Goal: Task Accomplishment & Management: Use online tool/utility

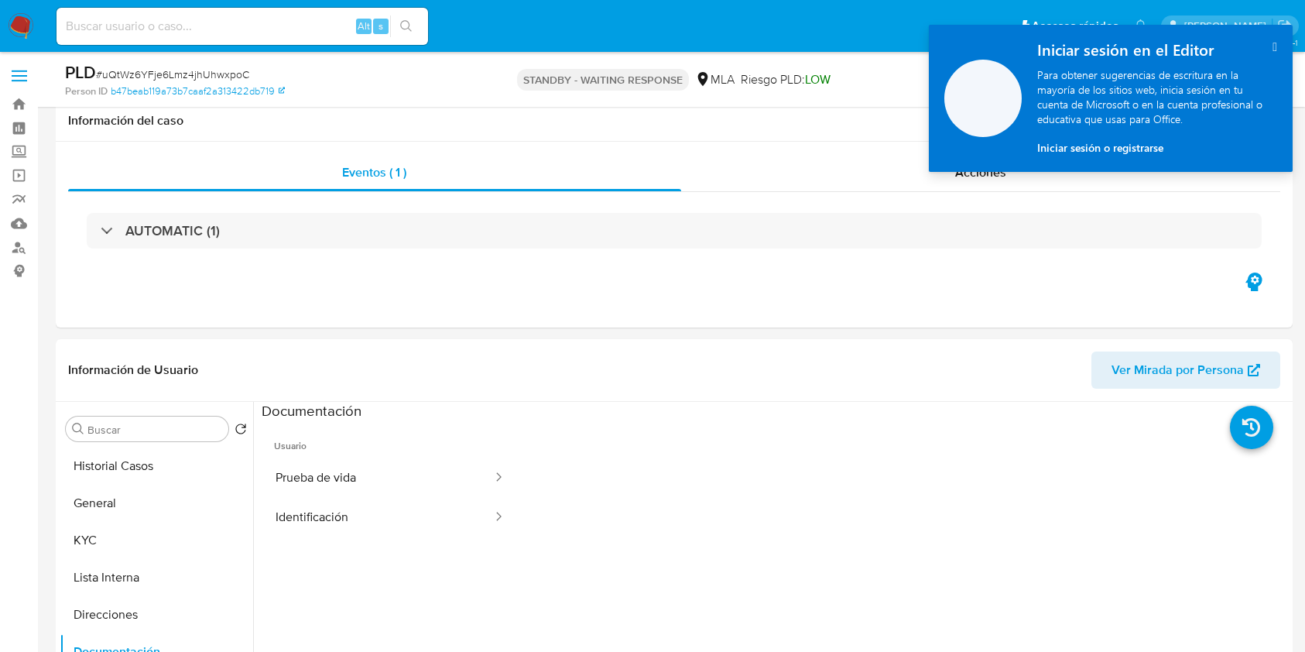
select select "10"
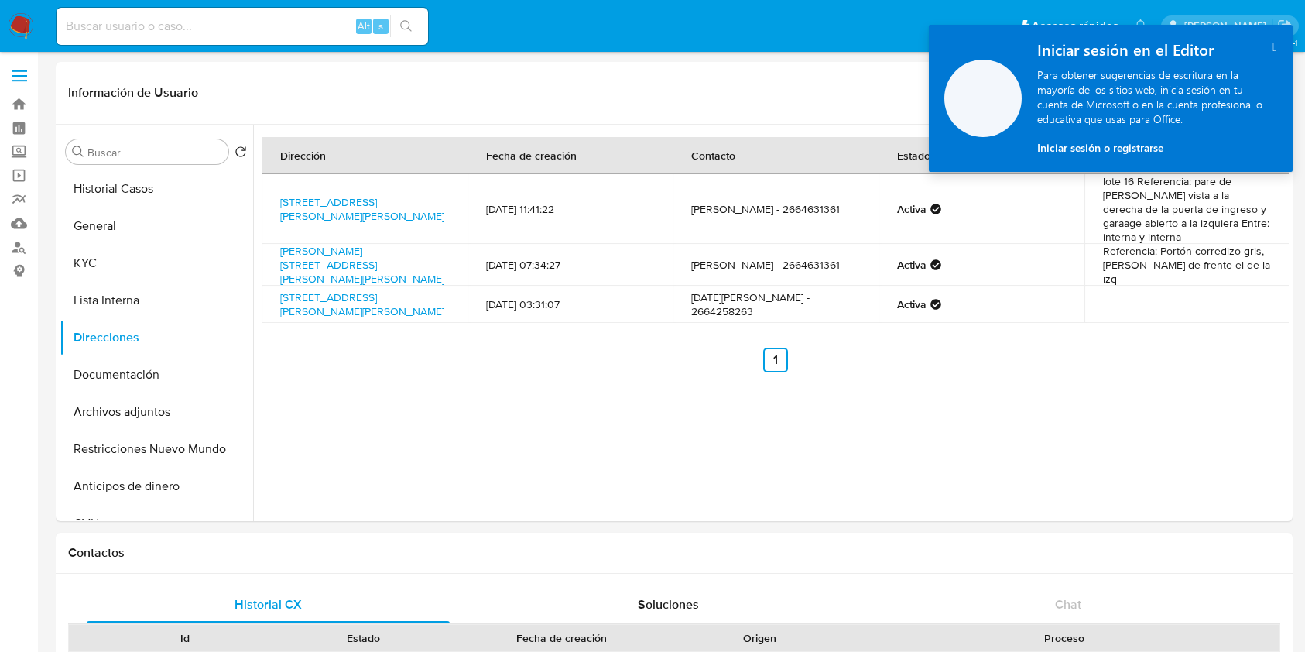
select select "10"
click at [20, 16] on img at bounding box center [21, 26] width 26 height 26
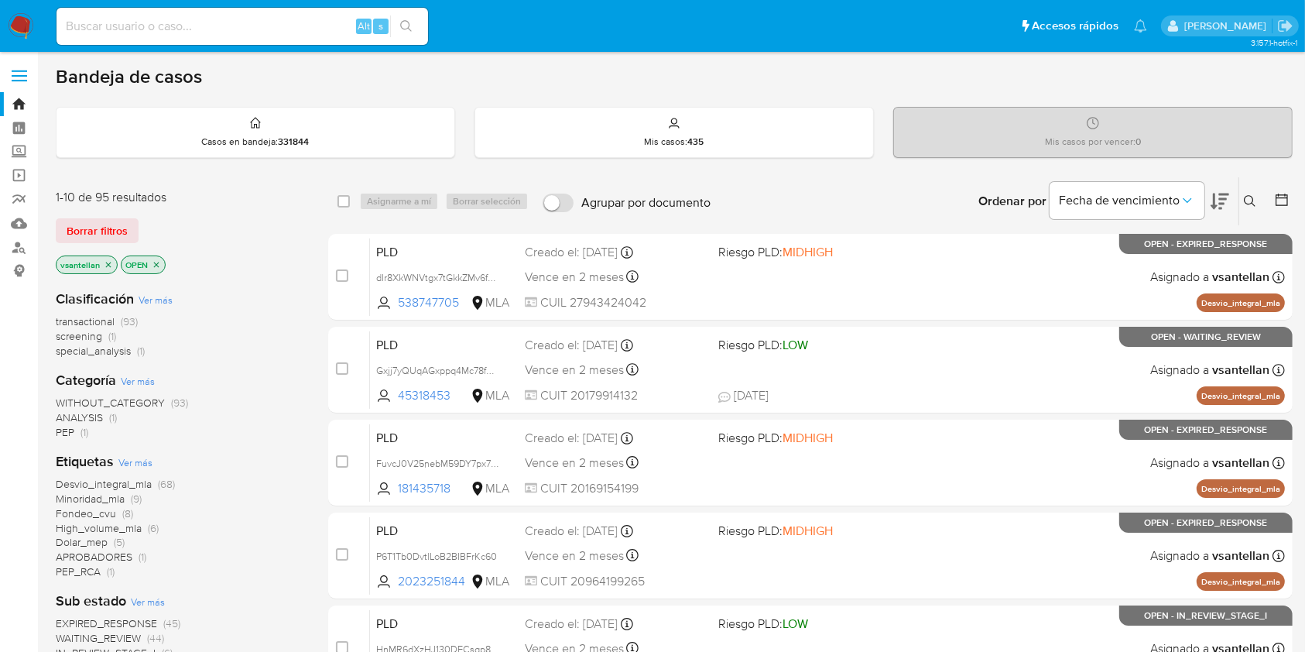
click at [1251, 192] on button at bounding box center [1253, 201] width 26 height 19
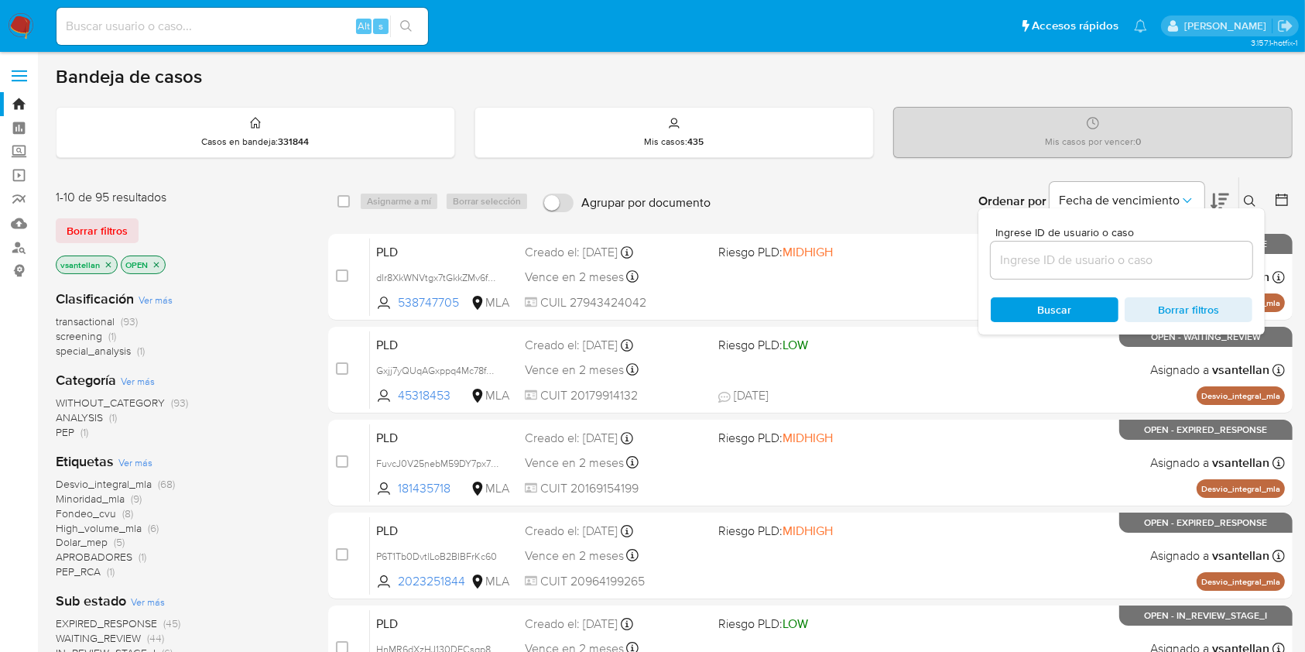
click at [1138, 262] on input at bounding box center [1122, 260] width 262 height 20
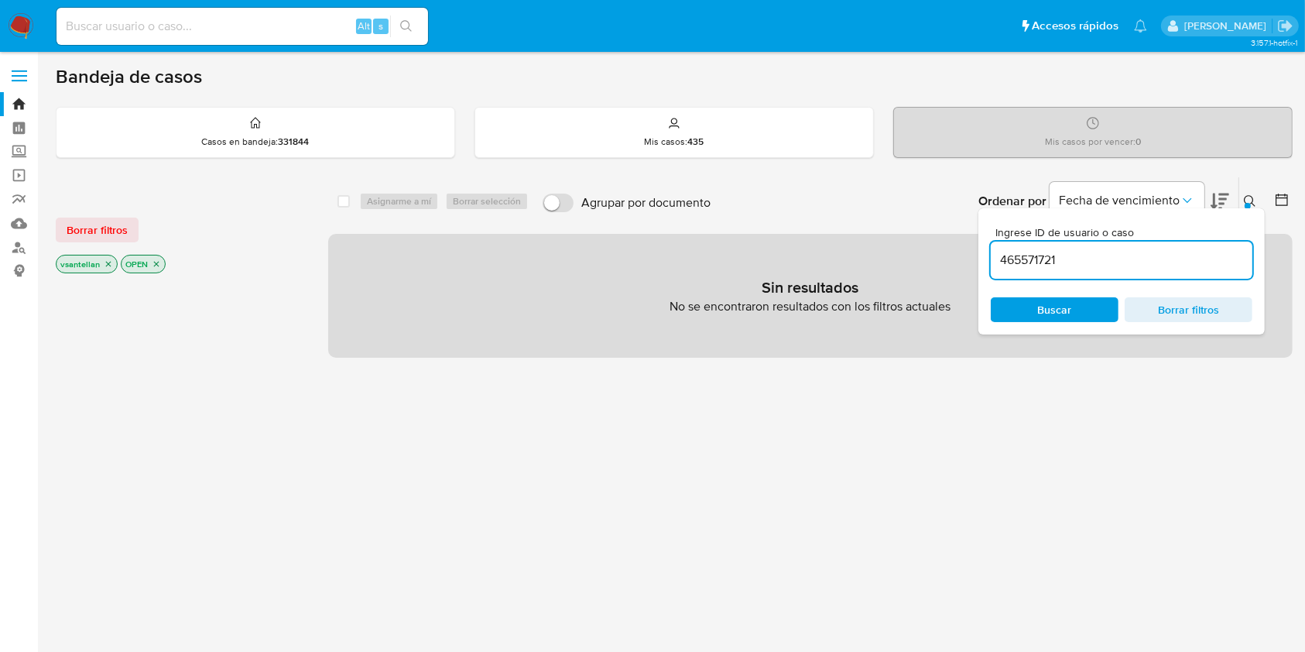
click at [1251, 198] on icon at bounding box center [1250, 201] width 12 height 12
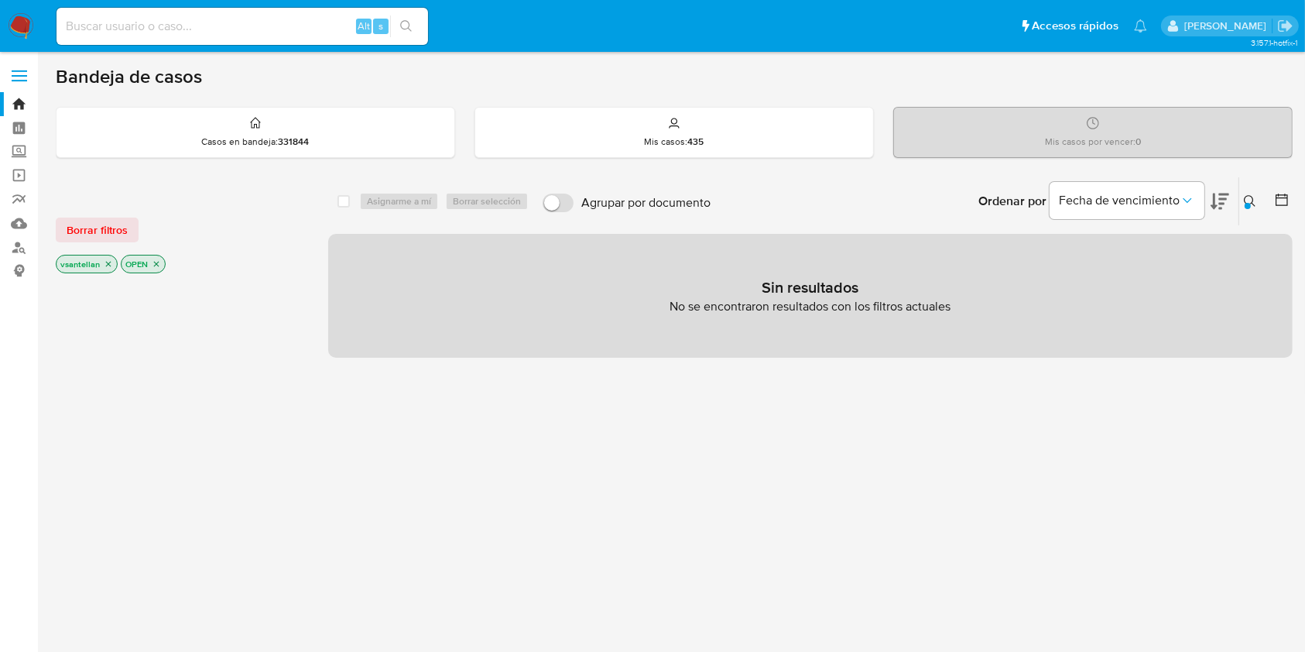
drag, startPoint x: 1244, startPoint y: 196, endPoint x: 1114, endPoint y: 243, distance: 138.4
click at [1244, 197] on icon at bounding box center [1250, 201] width 12 height 12
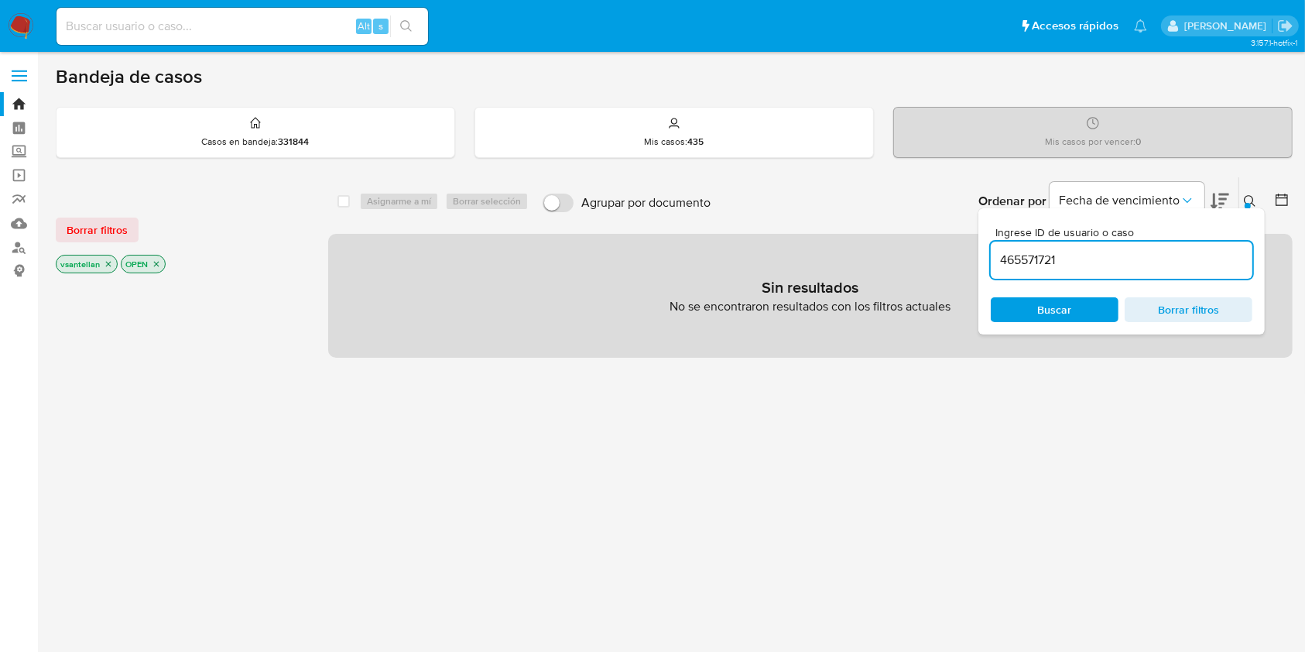
click at [1109, 263] on input "465571721" at bounding box center [1122, 260] width 262 height 20
type input "465571721"
click at [1251, 201] on icon at bounding box center [1250, 201] width 12 height 12
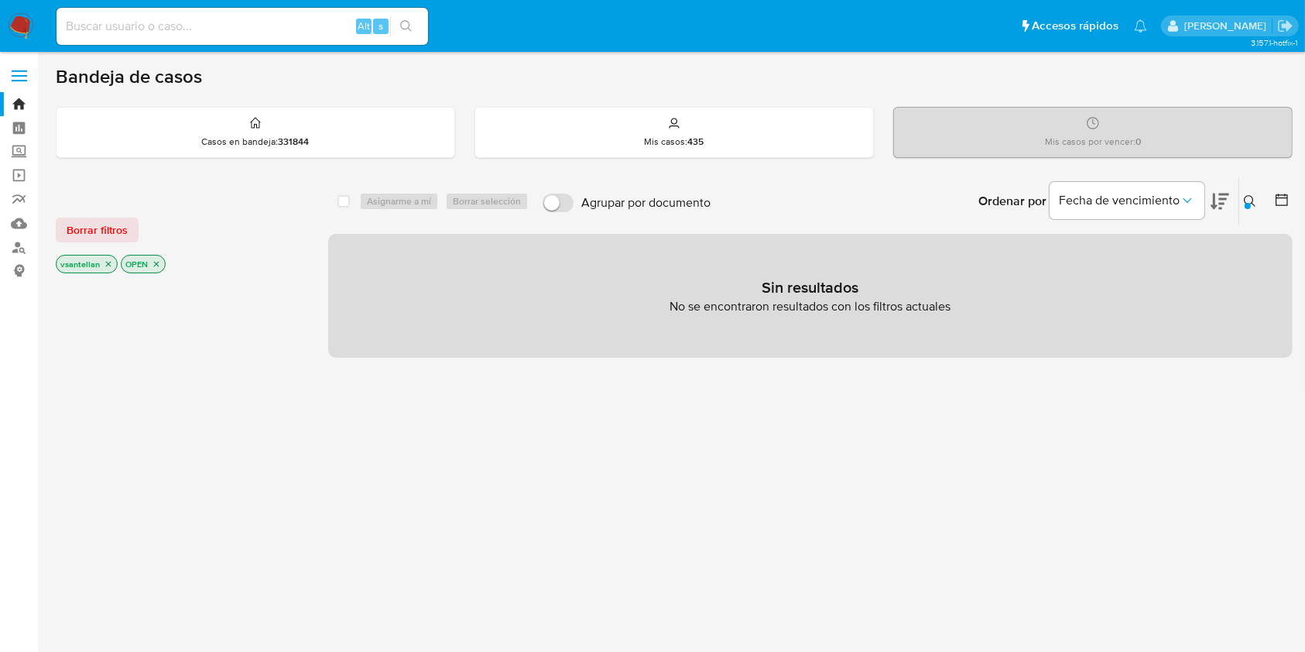
click at [150, 19] on input at bounding box center [243, 26] width 372 height 20
paste input "465571721"
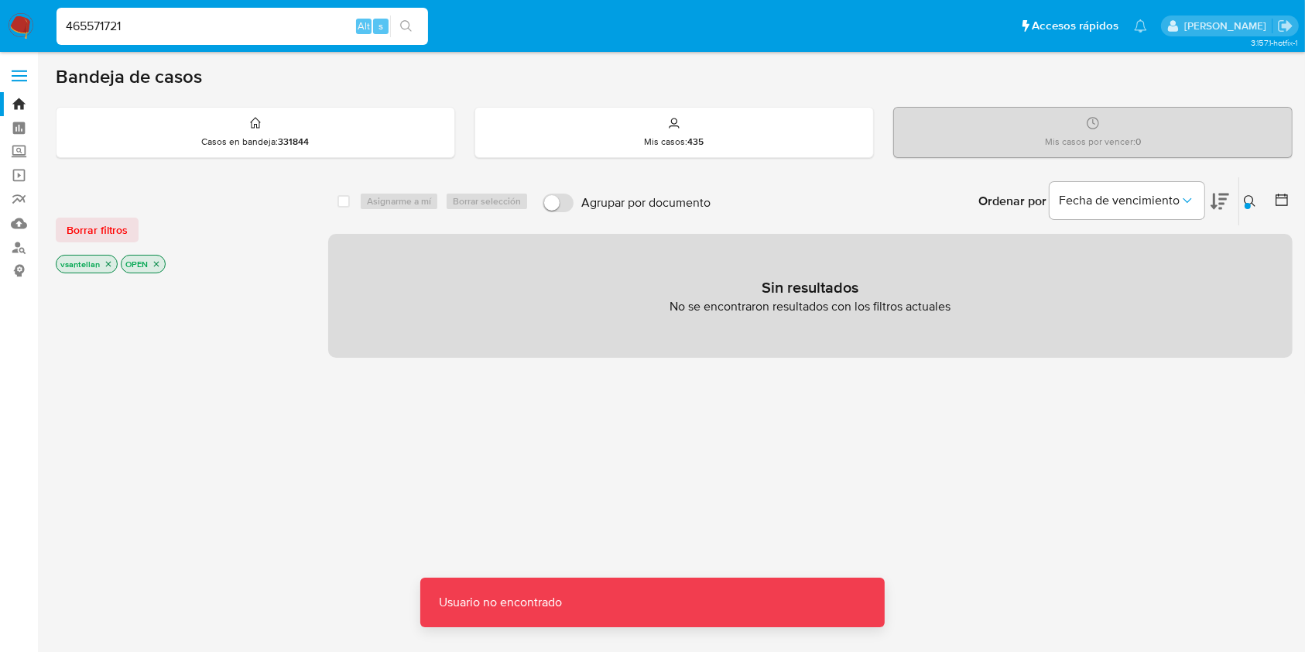
click at [169, 28] on input "465571721" at bounding box center [243, 26] width 372 height 20
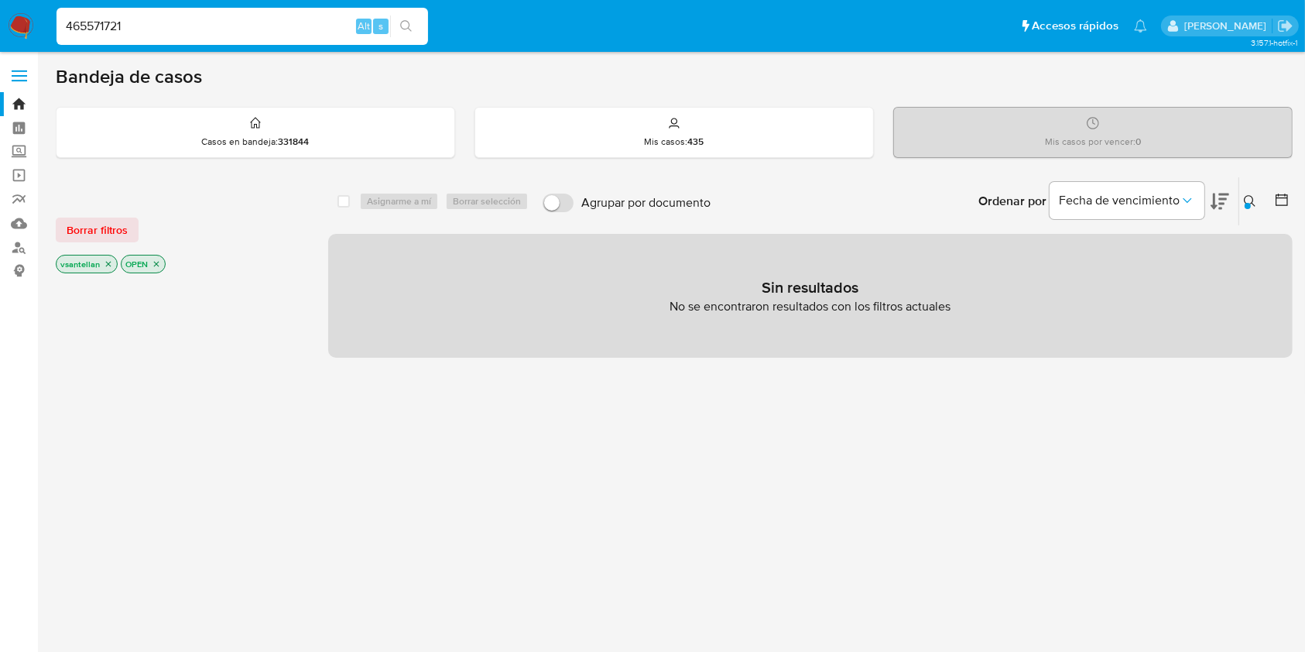
type input "465571721"
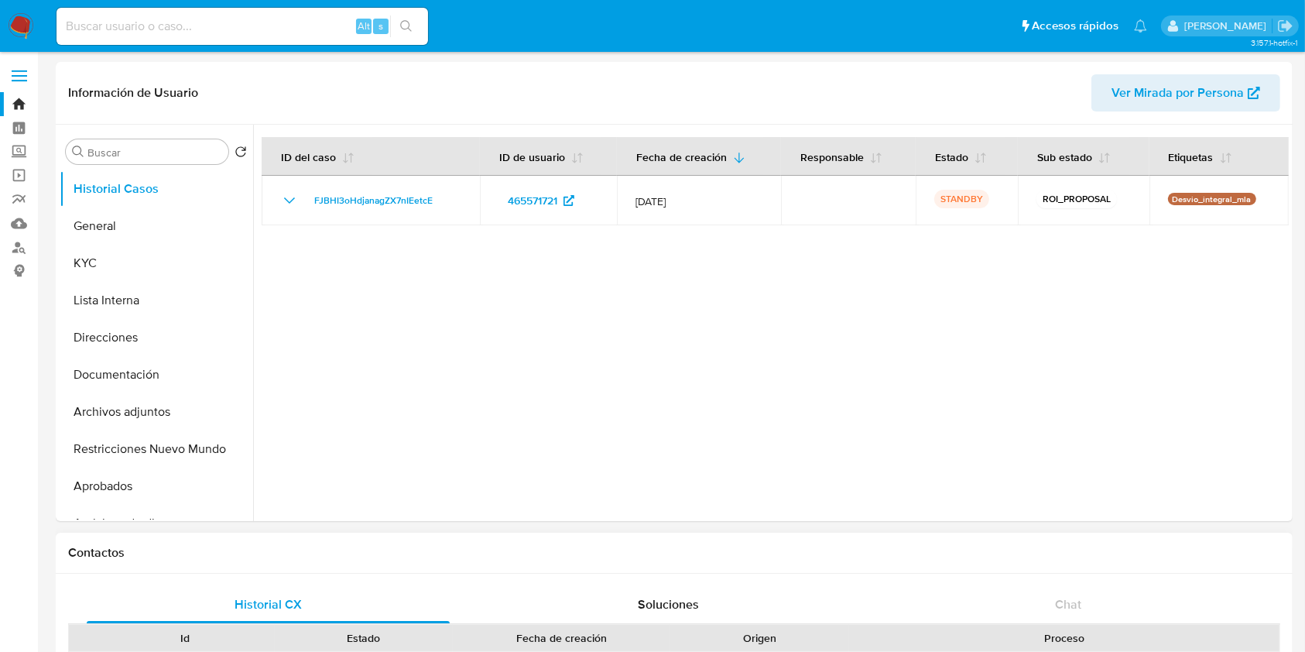
select select "10"
click at [16, 15] on img at bounding box center [21, 26] width 26 height 26
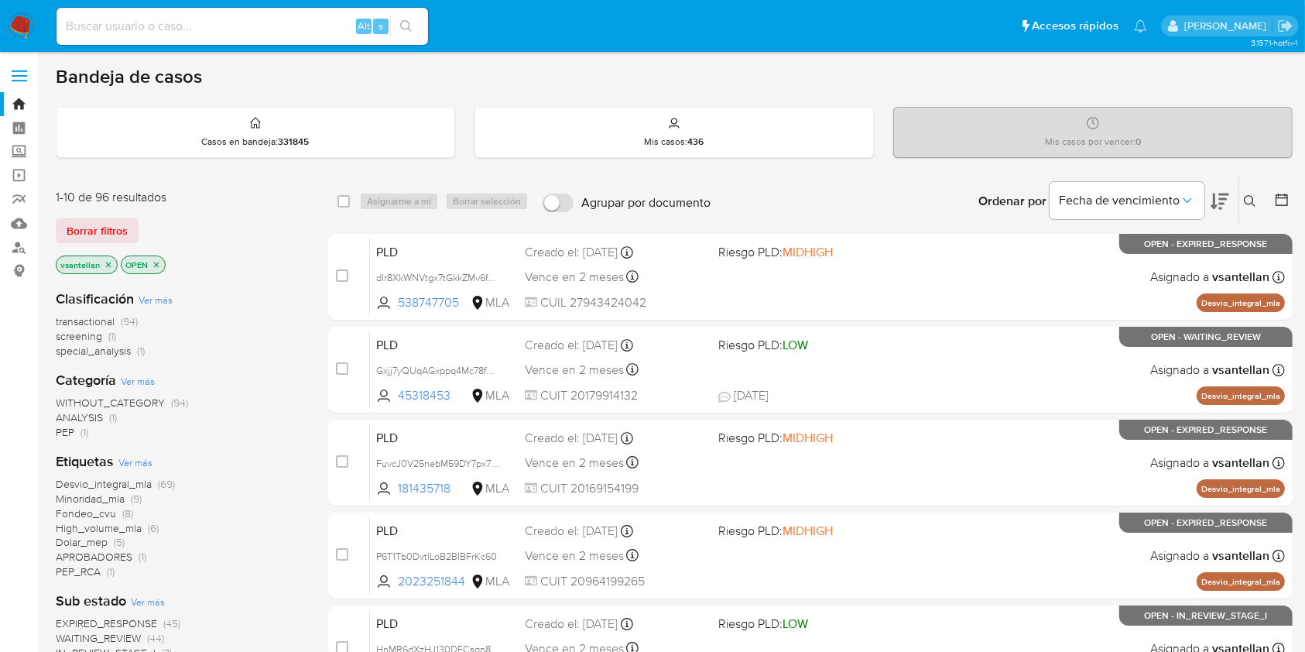
click at [1251, 208] on button at bounding box center [1253, 201] width 26 height 19
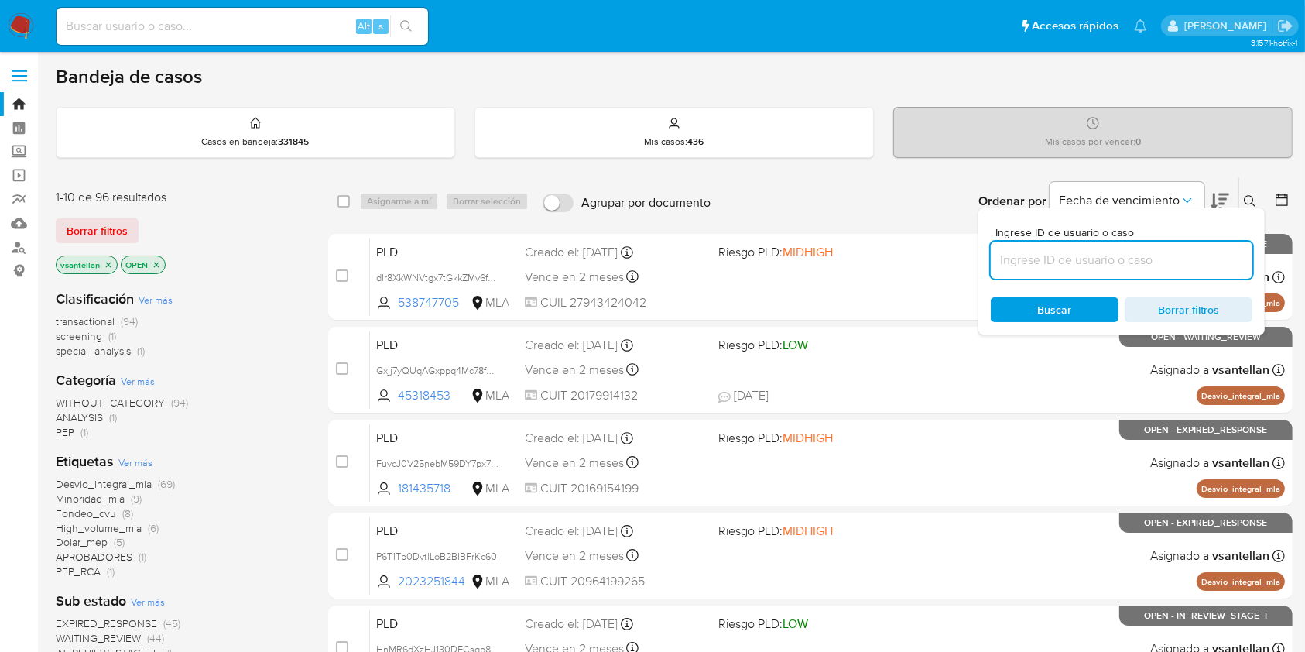
click at [1172, 250] on input at bounding box center [1122, 260] width 262 height 20
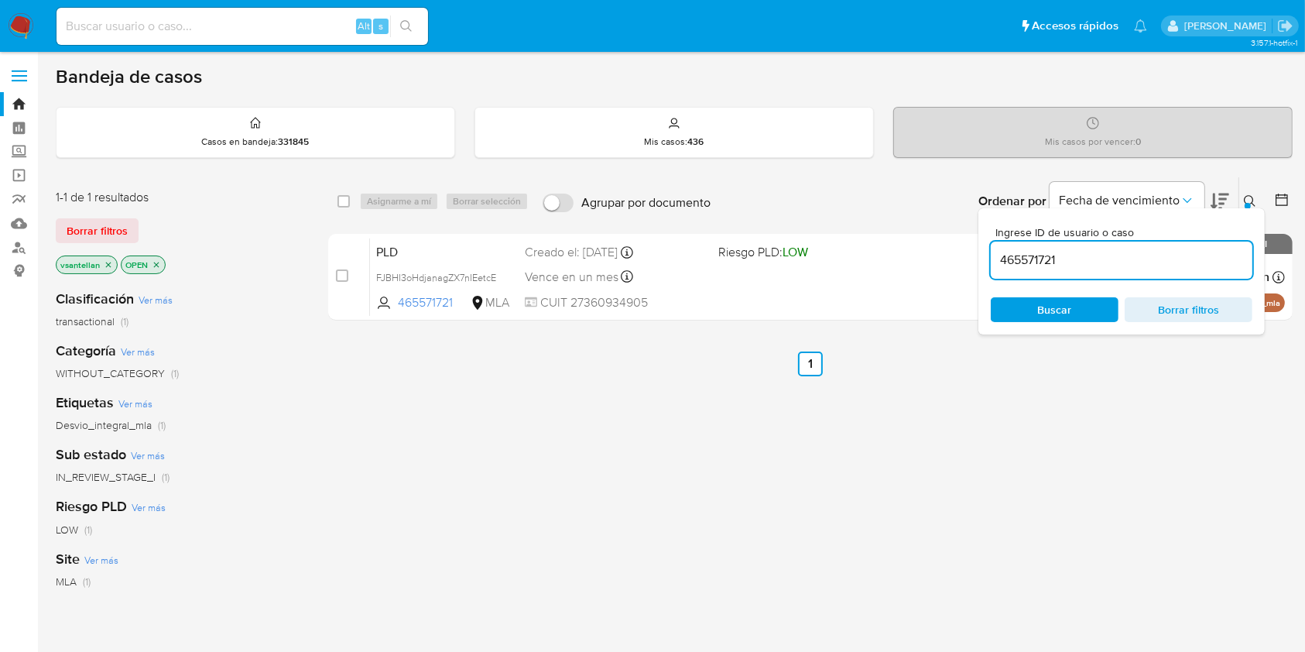
click at [1250, 200] on icon at bounding box center [1250, 201] width 12 height 12
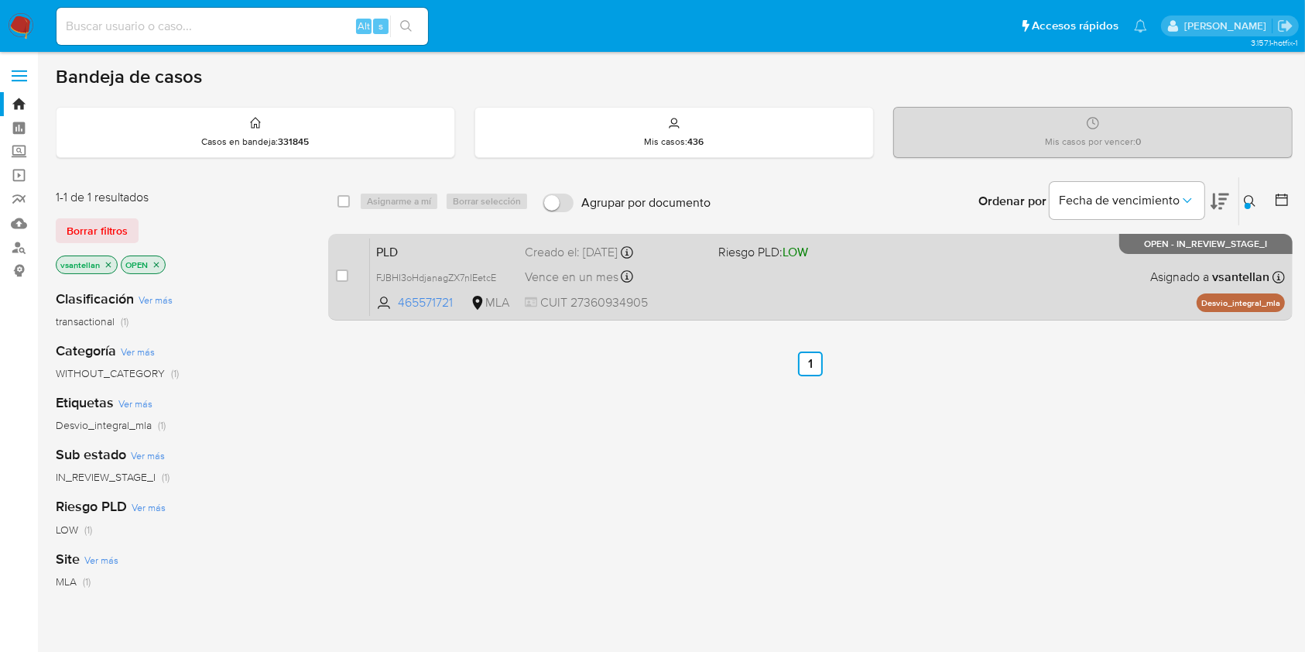
click at [1093, 261] on div "PLD FJBHI3oHdjanagZX7nIEetcE 465571721 MLA Riesgo PLD: LOW Creado el: 12/07/202…" at bounding box center [827, 277] width 915 height 78
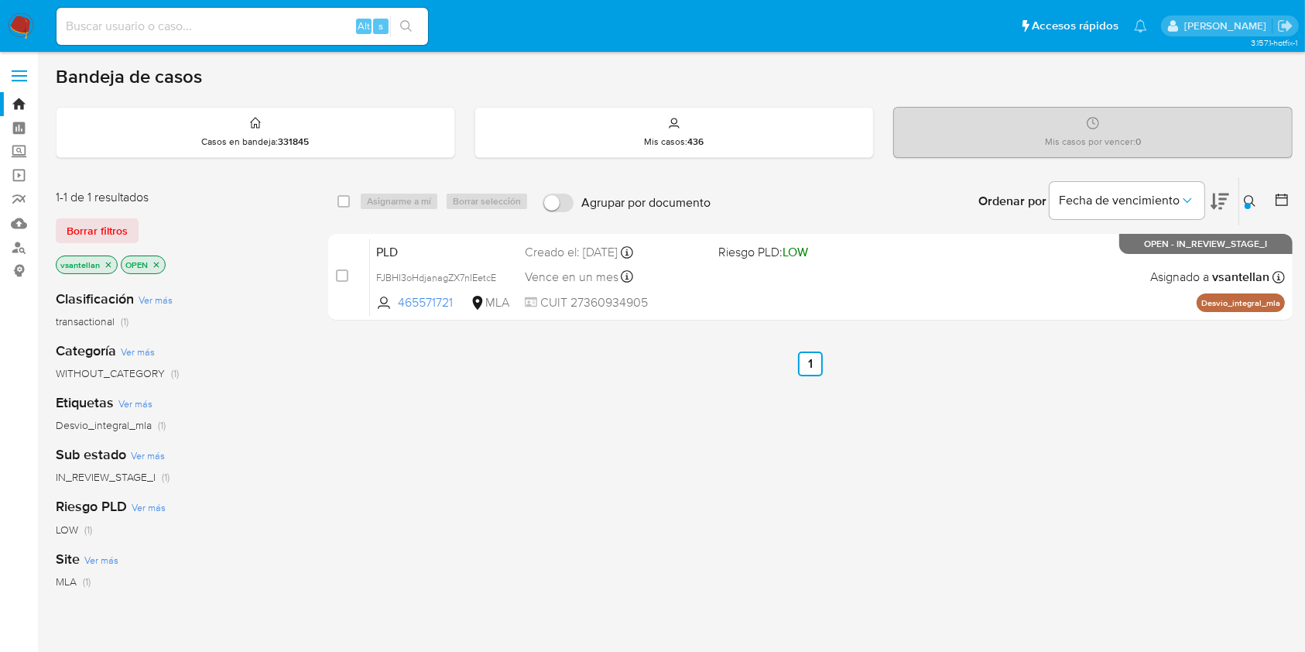
click at [1259, 201] on button at bounding box center [1253, 201] width 26 height 19
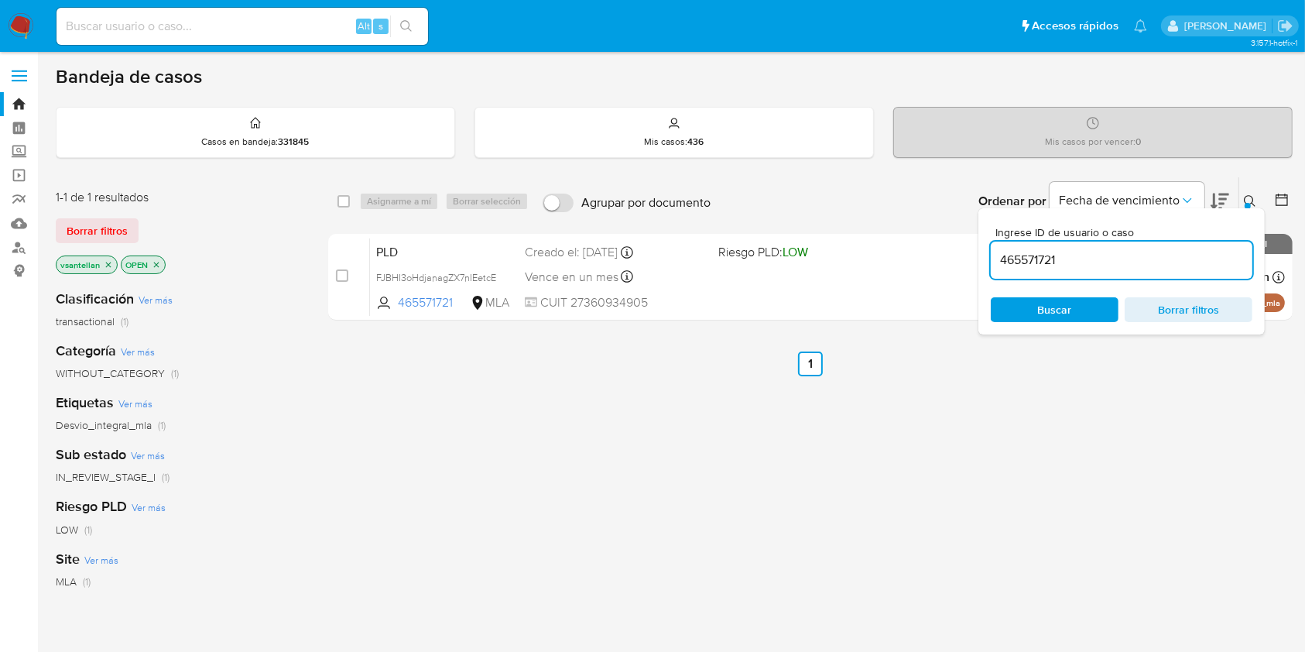
click at [1158, 252] on input "465571721" at bounding box center [1122, 260] width 262 height 20
type input "2275127126"
click at [1250, 200] on icon at bounding box center [1250, 201] width 12 height 12
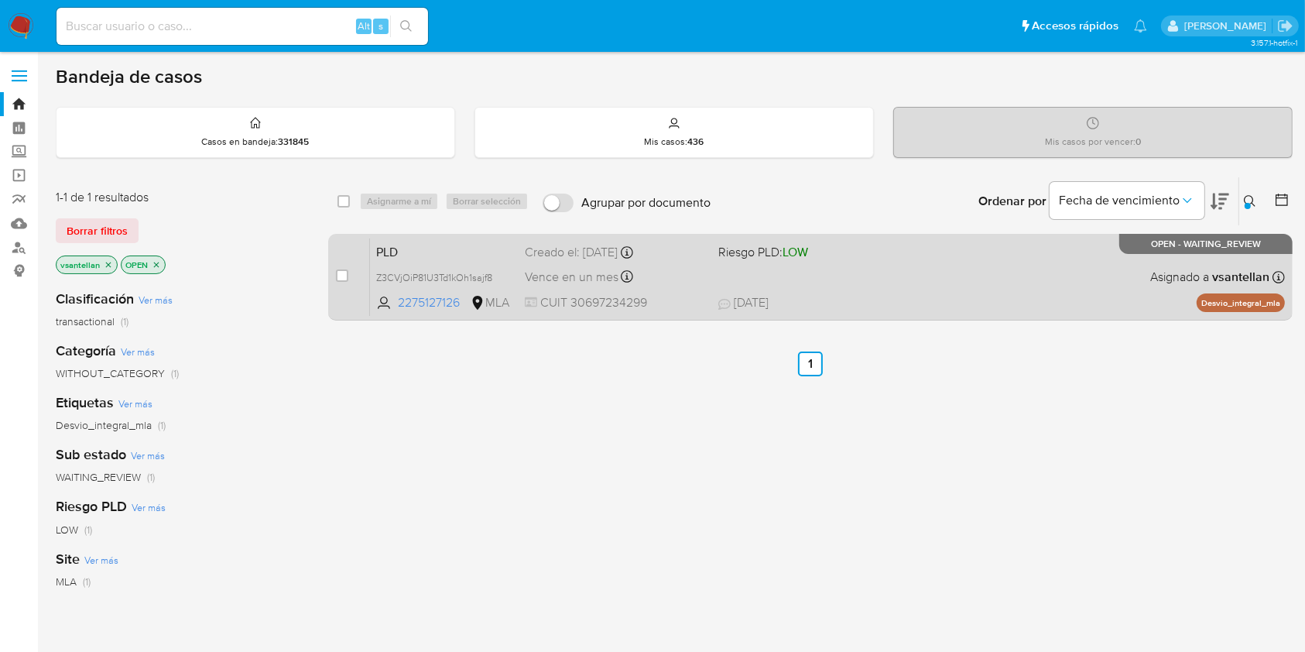
click at [1127, 264] on div "PLD Z3CVjOiP81U3Td1kOh1sajf8 2275127126 MLA Riesgo PLD: LOW Creado el: 12/07/20…" at bounding box center [827, 277] width 915 height 78
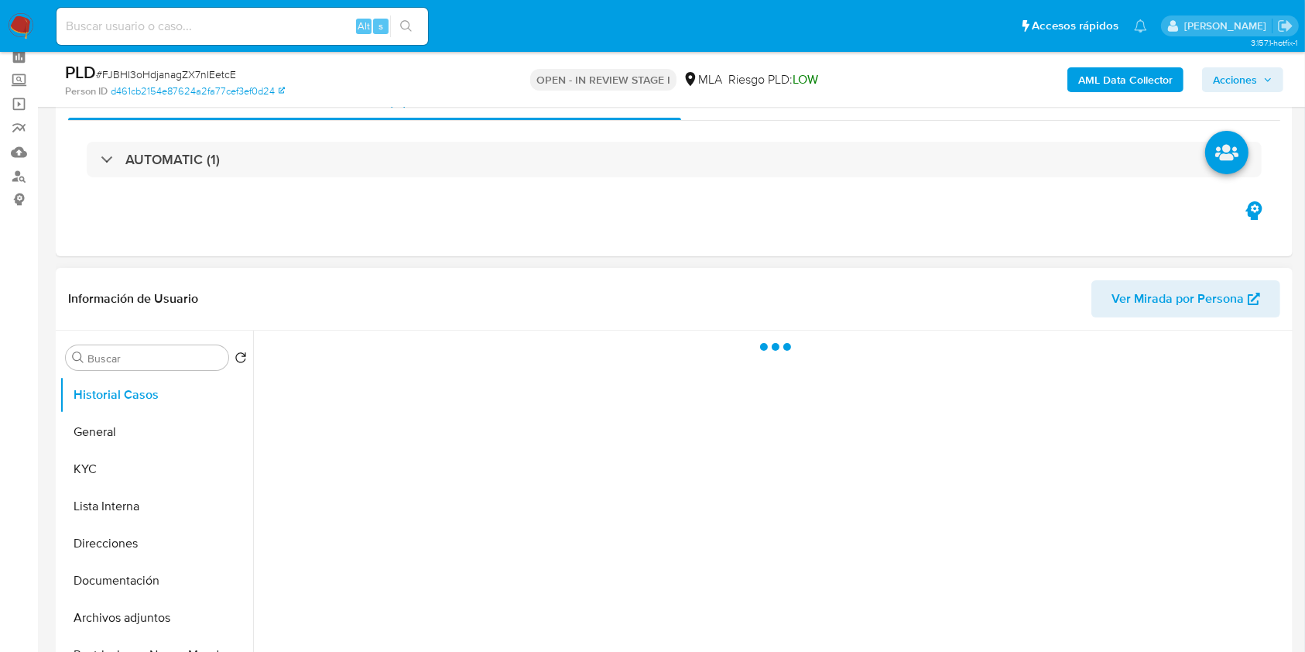
scroll to position [103, 0]
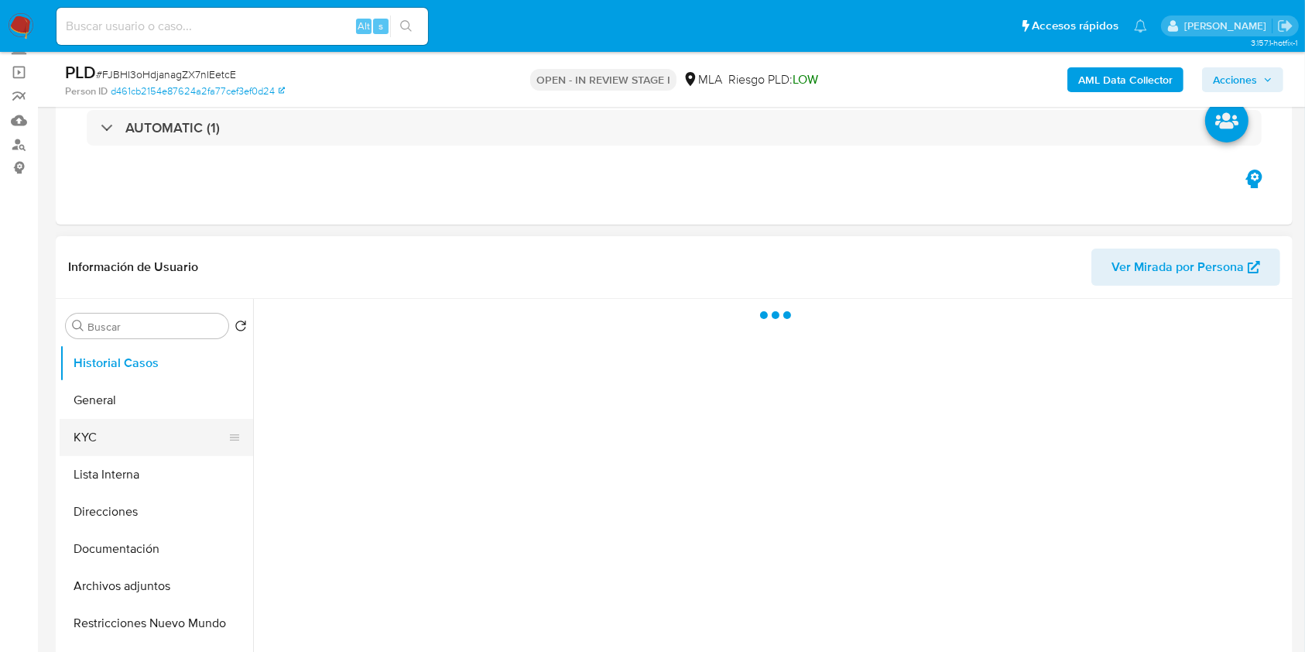
click at [87, 428] on button "KYC" at bounding box center [150, 437] width 181 height 37
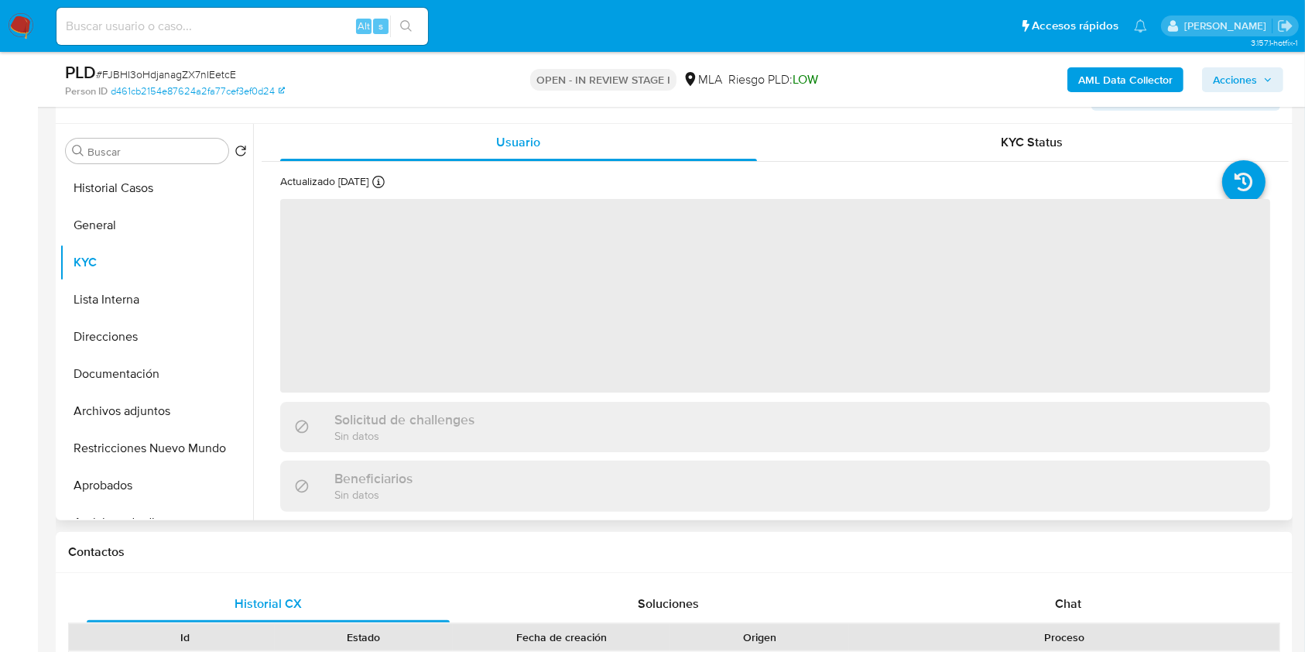
scroll to position [310, 0]
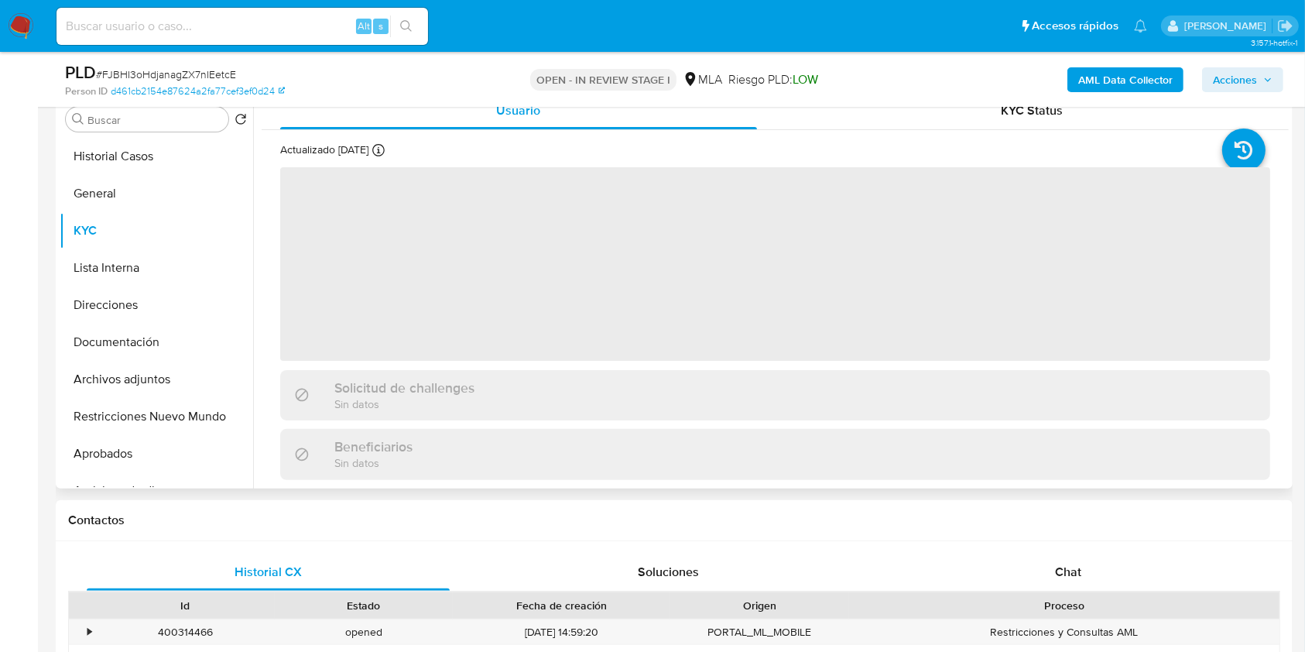
select select "10"
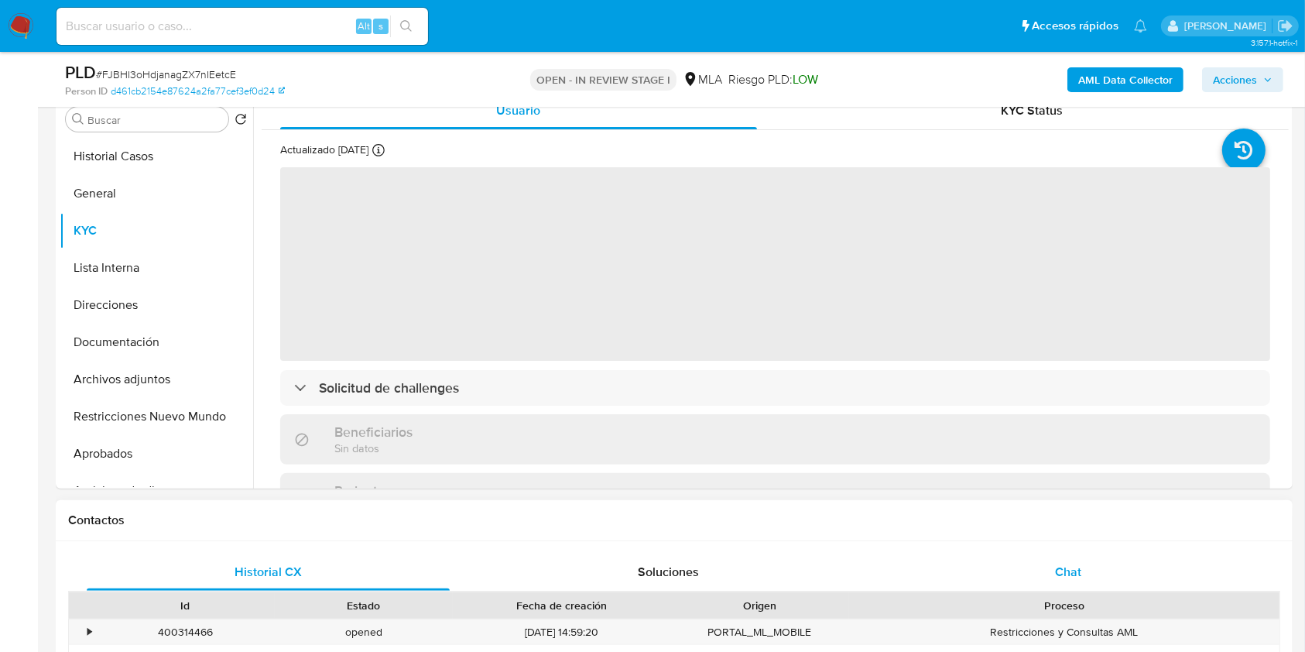
click at [1195, 569] on div "Chat" at bounding box center [1068, 572] width 363 height 37
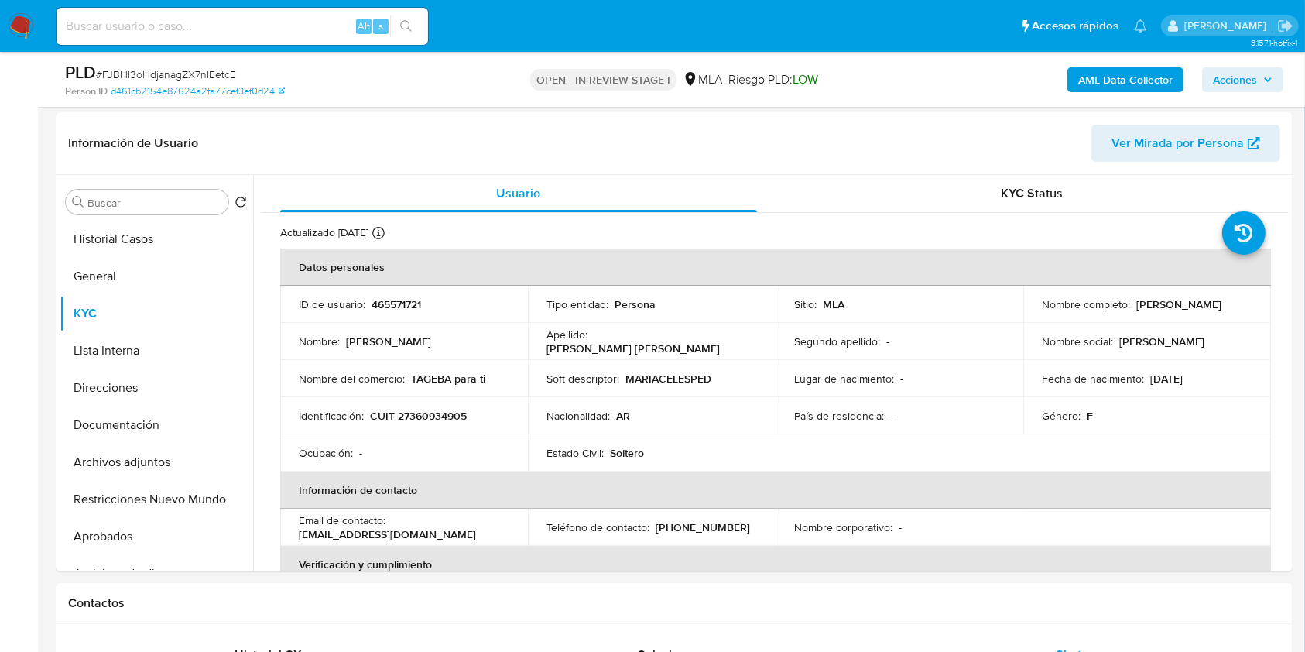
scroll to position [152, 0]
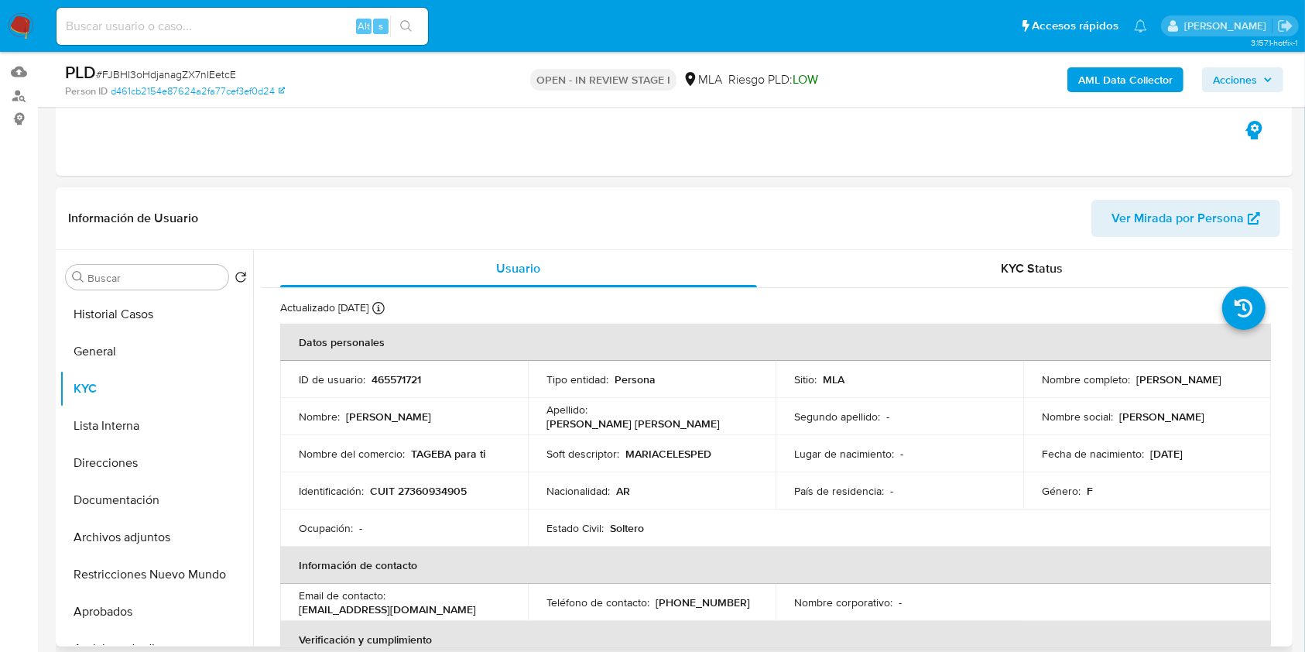
drag, startPoint x: 1040, startPoint y: 393, endPoint x: 1182, endPoint y: 377, distance: 142.6
click at [1182, 377] on td "Nombre completo : Maria Celeste Pedrozo Sciara" at bounding box center [1148, 379] width 248 height 37
copy p "Maria Celeste Pedrozo Sciara"
click at [137, 355] on button "General" at bounding box center [150, 351] width 181 height 37
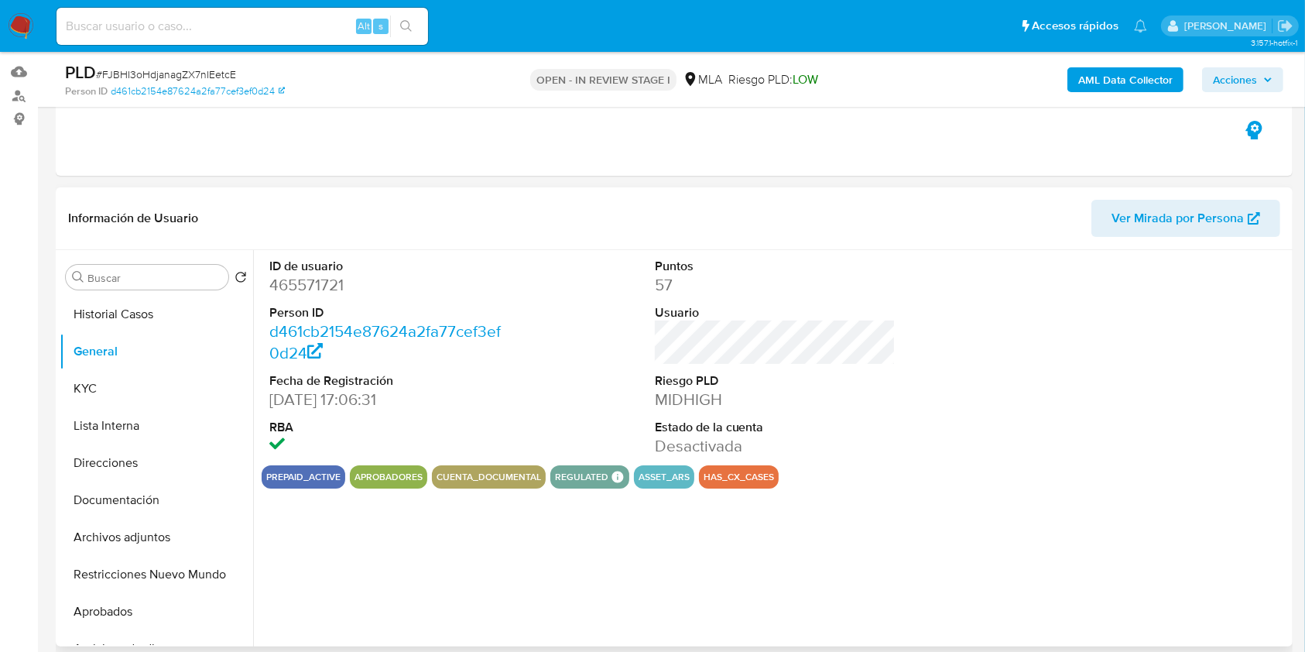
click at [302, 286] on dd "465571721" at bounding box center [390, 285] width 242 height 22
copy dd "465571721"
click at [155, 604] on button "Aprobados" at bounding box center [150, 611] width 181 height 37
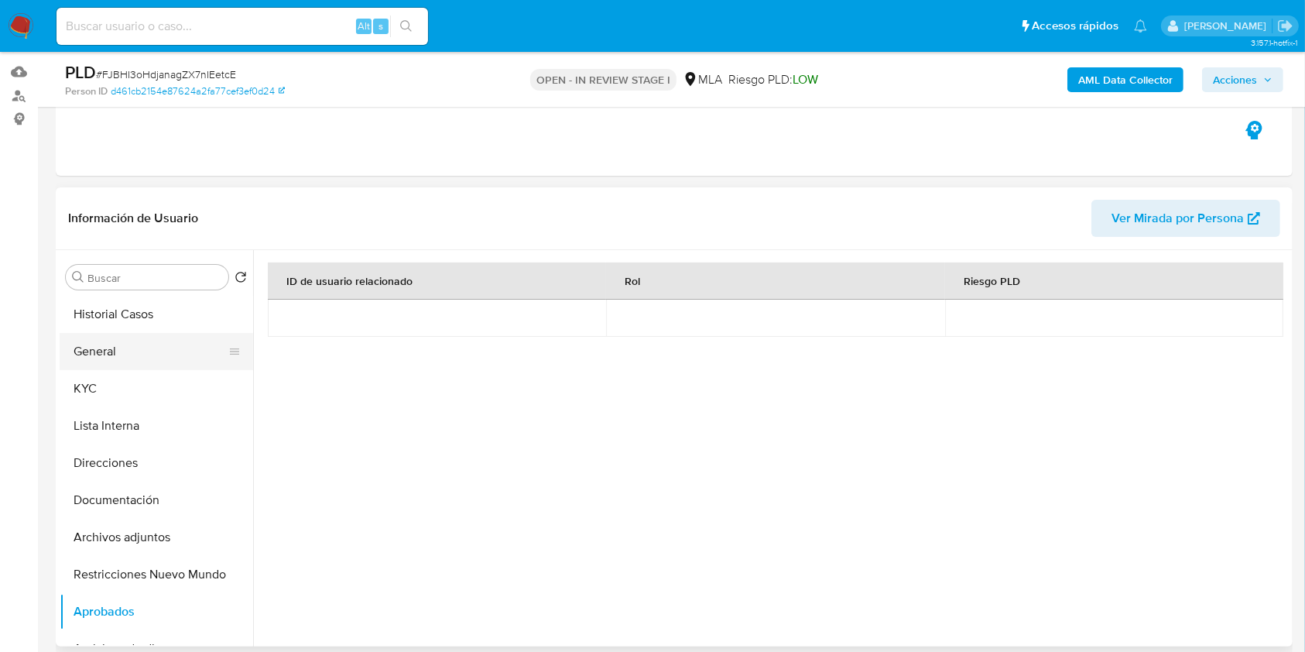
drag, startPoint x: 113, startPoint y: 345, endPoint x: 192, endPoint y: 358, distance: 80.1
click at [112, 345] on button "General" at bounding box center [150, 351] width 181 height 37
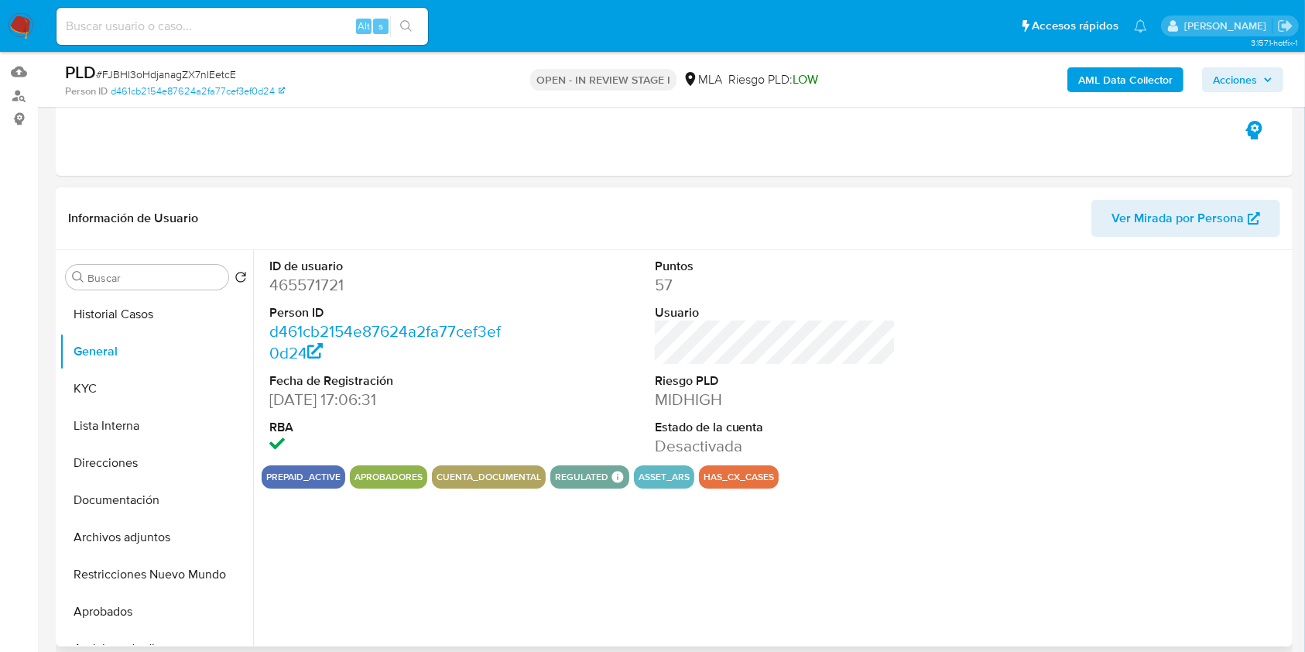
click at [316, 285] on dd "465571721" at bounding box center [390, 285] width 242 height 22
click at [314, 285] on dd "465571721" at bounding box center [390, 285] width 242 height 22
copy dd "465571721"
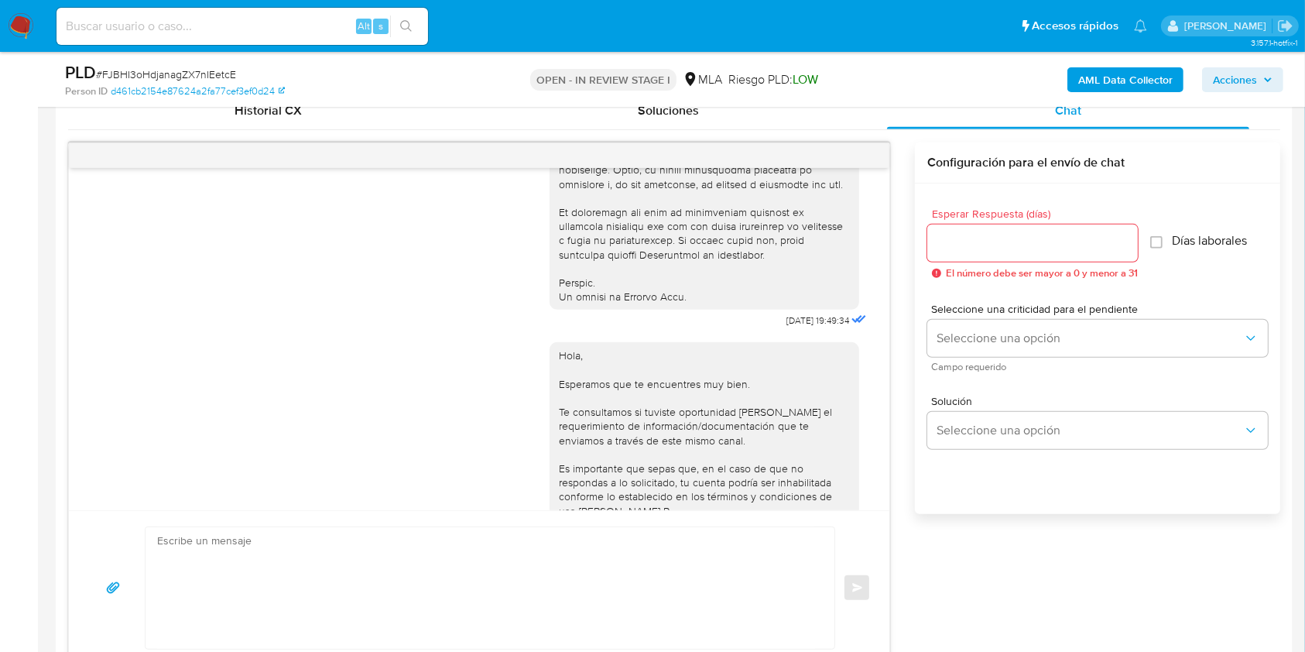
scroll to position [715, 0]
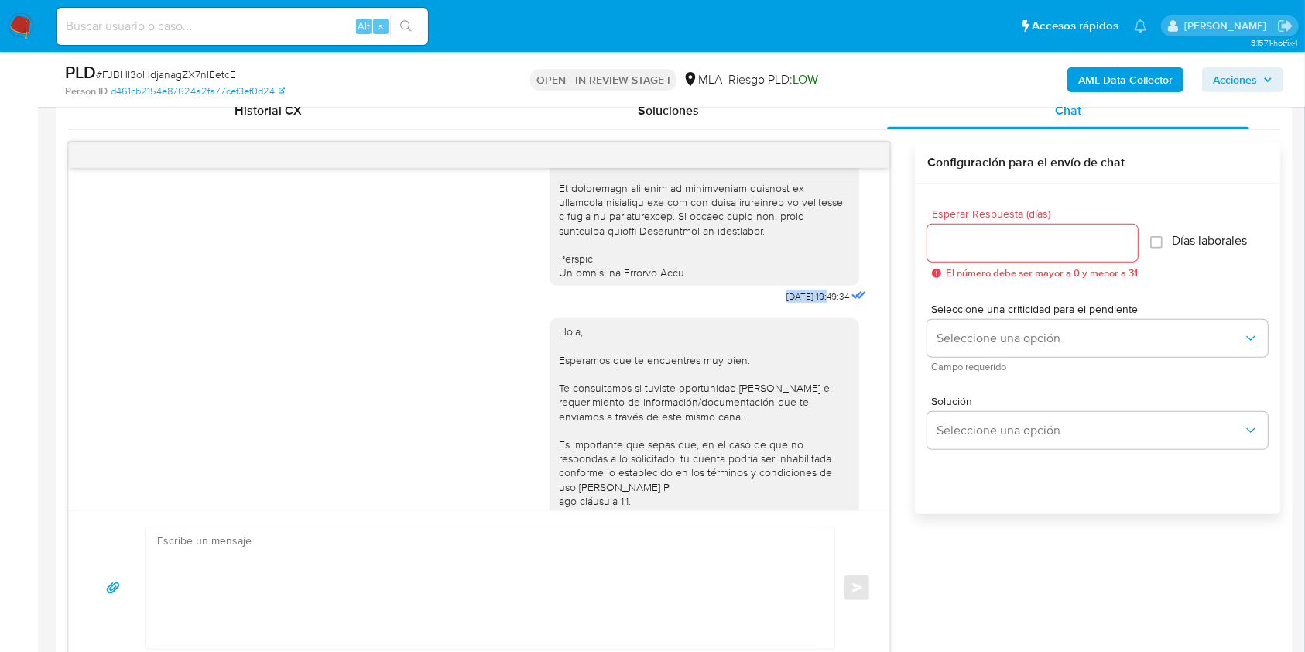
drag, startPoint x: 748, startPoint y: 327, endPoint x: 799, endPoint y: 334, distance: 51.7
click at [799, 334] on div "17/07/2025 19:49:34 Hola, Esperamos que te encuentres muy bien. Te consultamos …" at bounding box center [479, 339] width 821 height 342
copy span "17/07/2025"
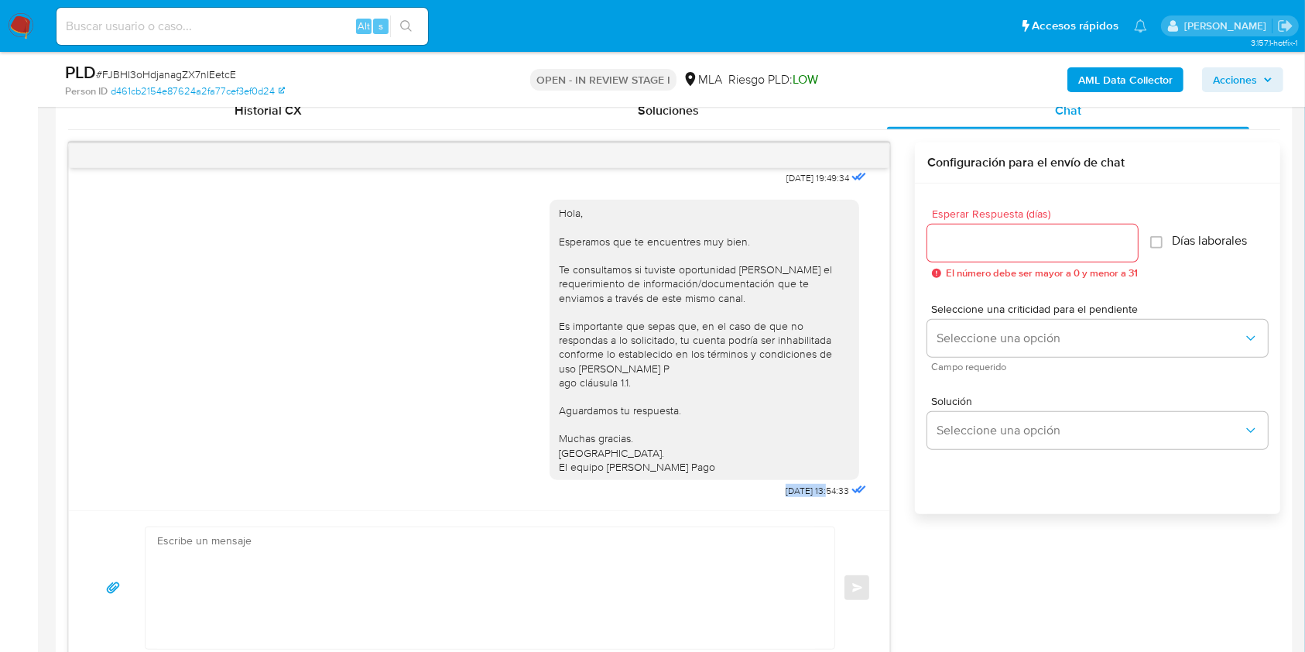
drag, startPoint x: 745, startPoint y: 489, endPoint x: 797, endPoint y: 493, distance: 52.1
click at [797, 493] on div "Hola, Esperamos que te encuentres muy bien. Te consultamos si tuviste oportunid…" at bounding box center [710, 345] width 321 height 313
copy span "21/07/2025"
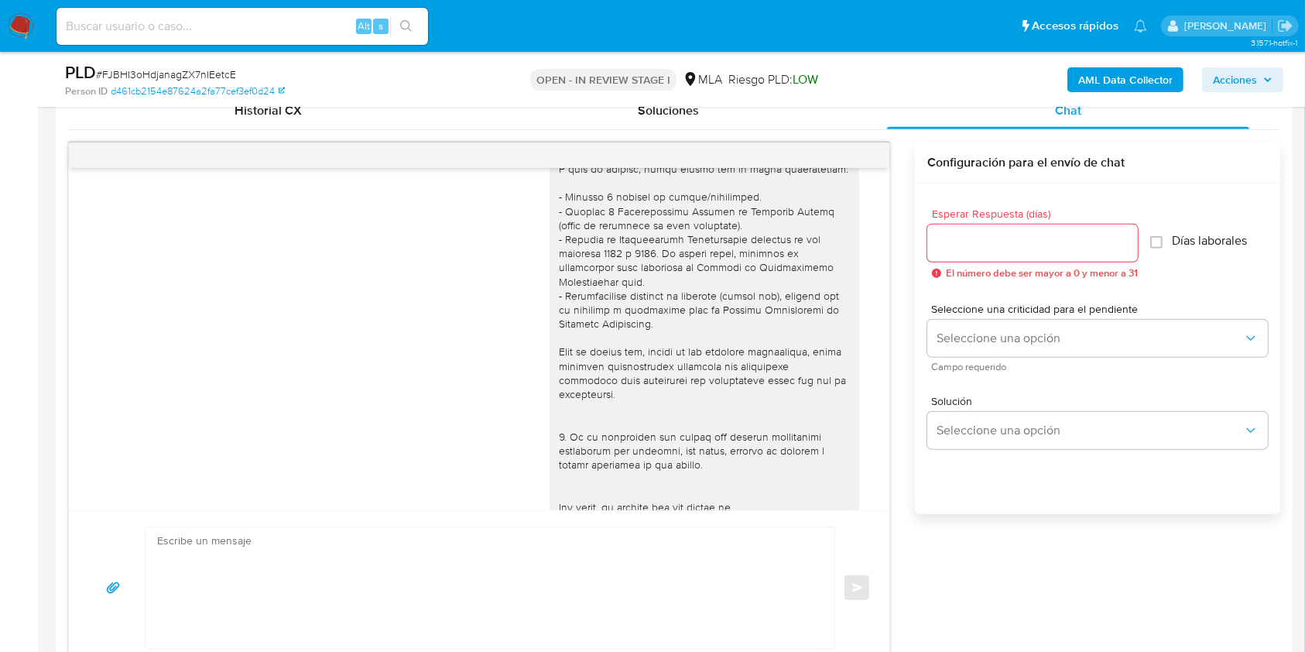
scroll to position [167, 0]
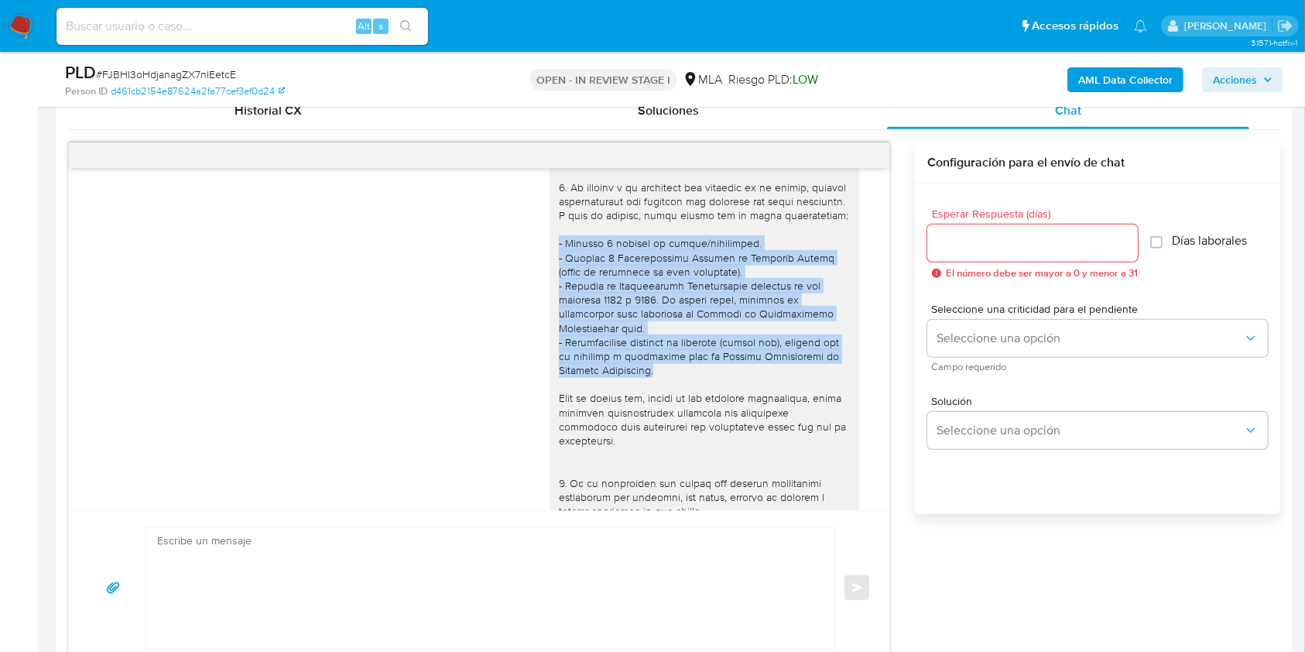
drag, startPoint x: 542, startPoint y: 259, endPoint x: 664, endPoint y: 389, distance: 178.6
click at [664, 389] on div at bounding box center [705, 426] width 310 height 815
copy div "- Últimos 3 recibos de sueldo/jubilación. - Últimas 6 Declaraciones Juradas de …"
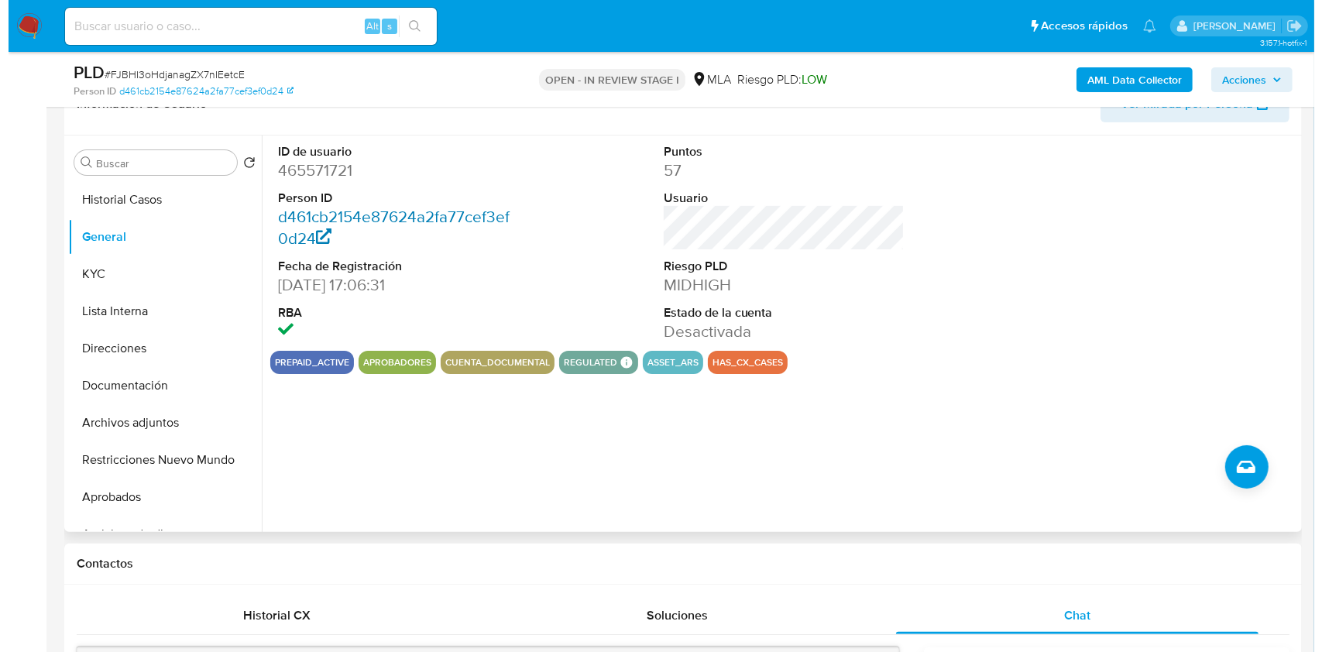
scroll to position [230, 0]
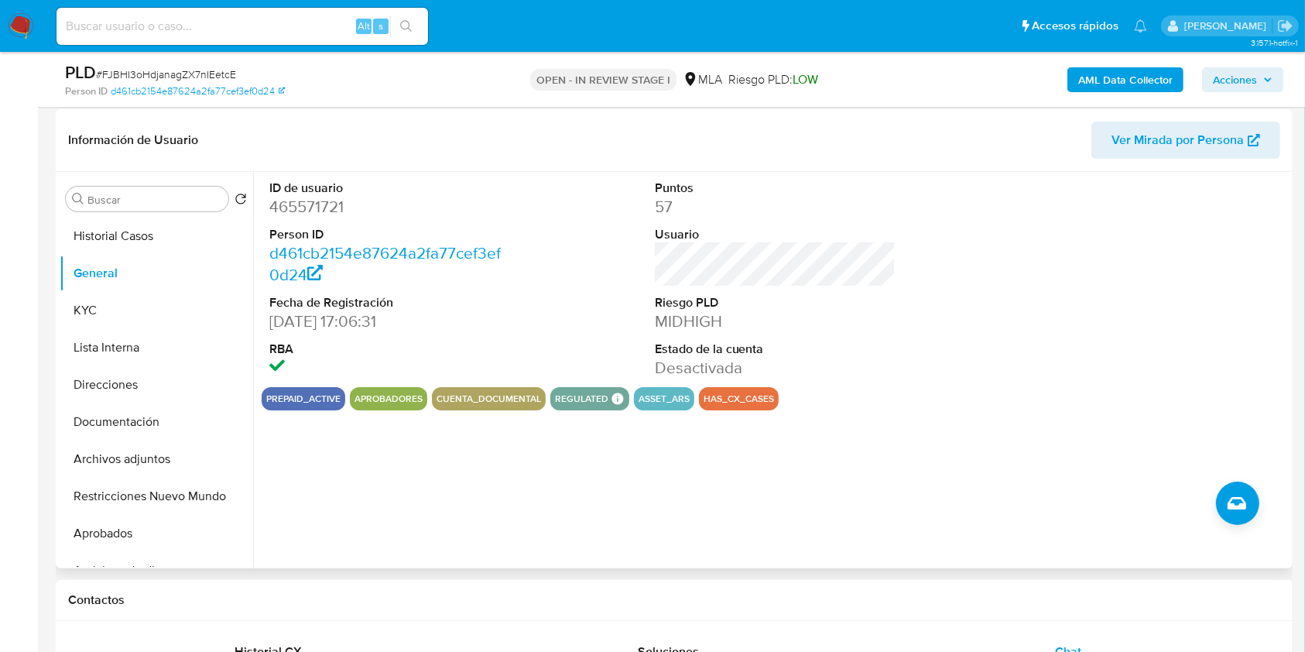
click at [320, 204] on dd "465571721" at bounding box center [390, 207] width 242 height 22
copy dd "465571721"
click at [140, 312] on button "KYC" at bounding box center [150, 310] width 181 height 37
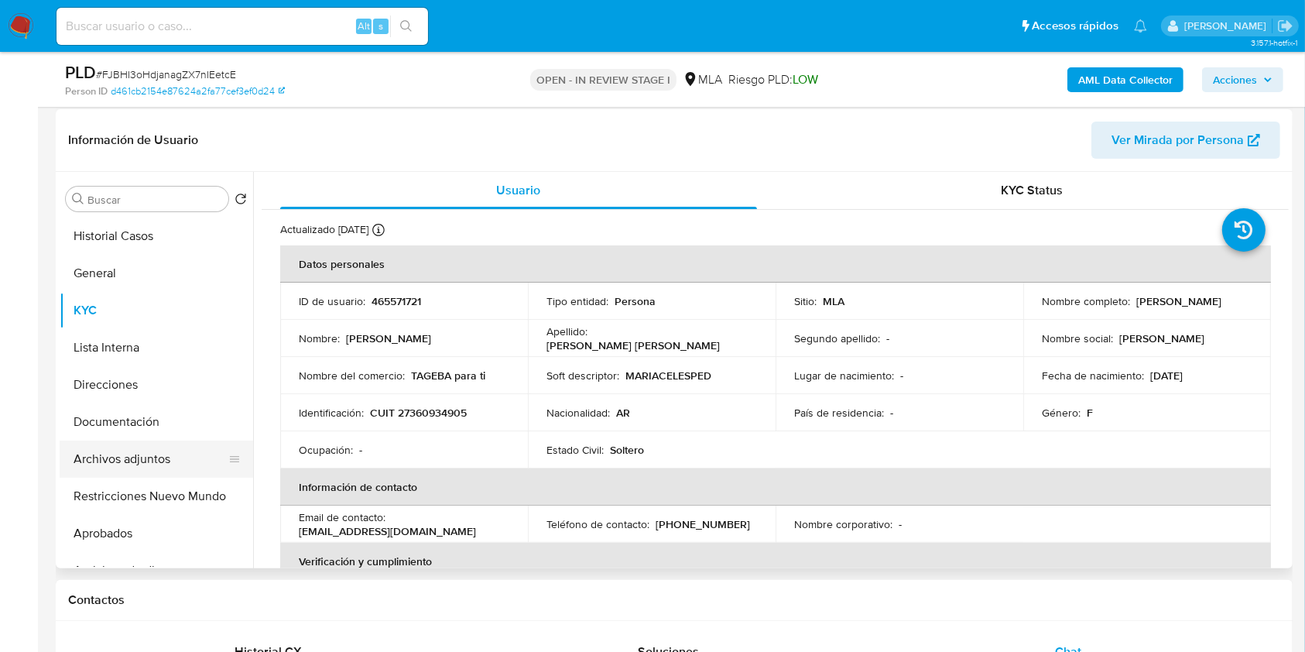
click at [153, 456] on button "Archivos adjuntos" at bounding box center [150, 459] width 181 height 37
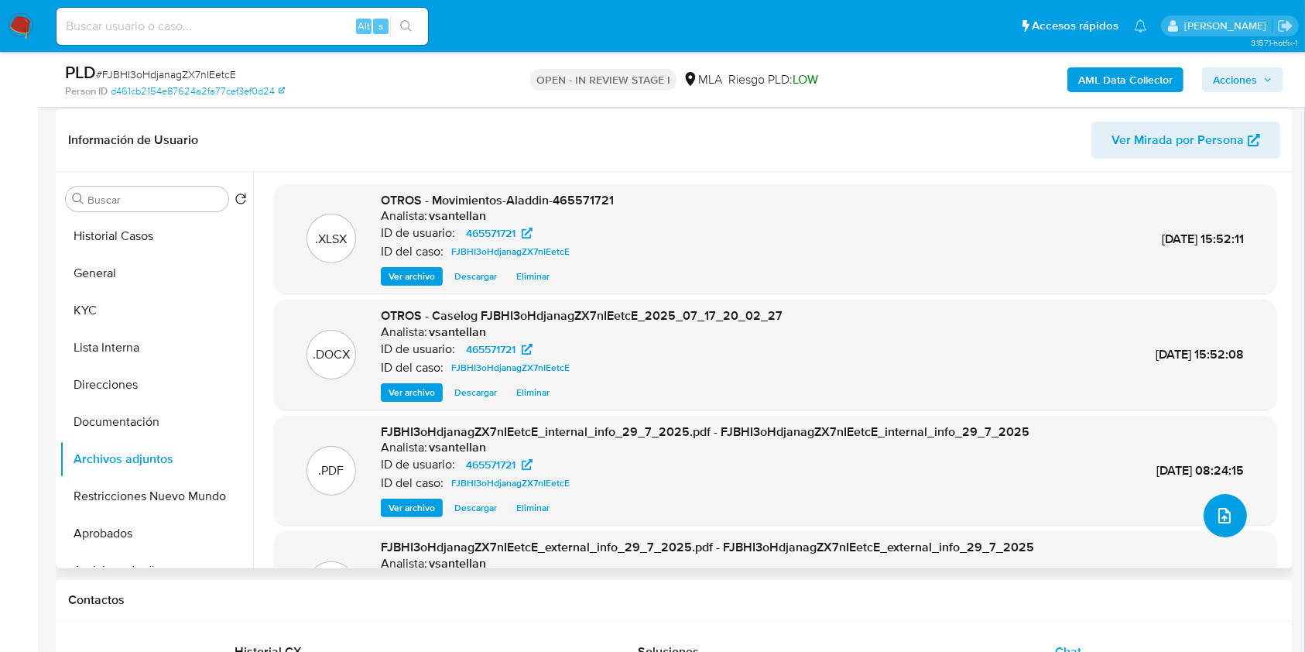
click at [1226, 521] on icon "upload-file" at bounding box center [1225, 515] width 19 height 19
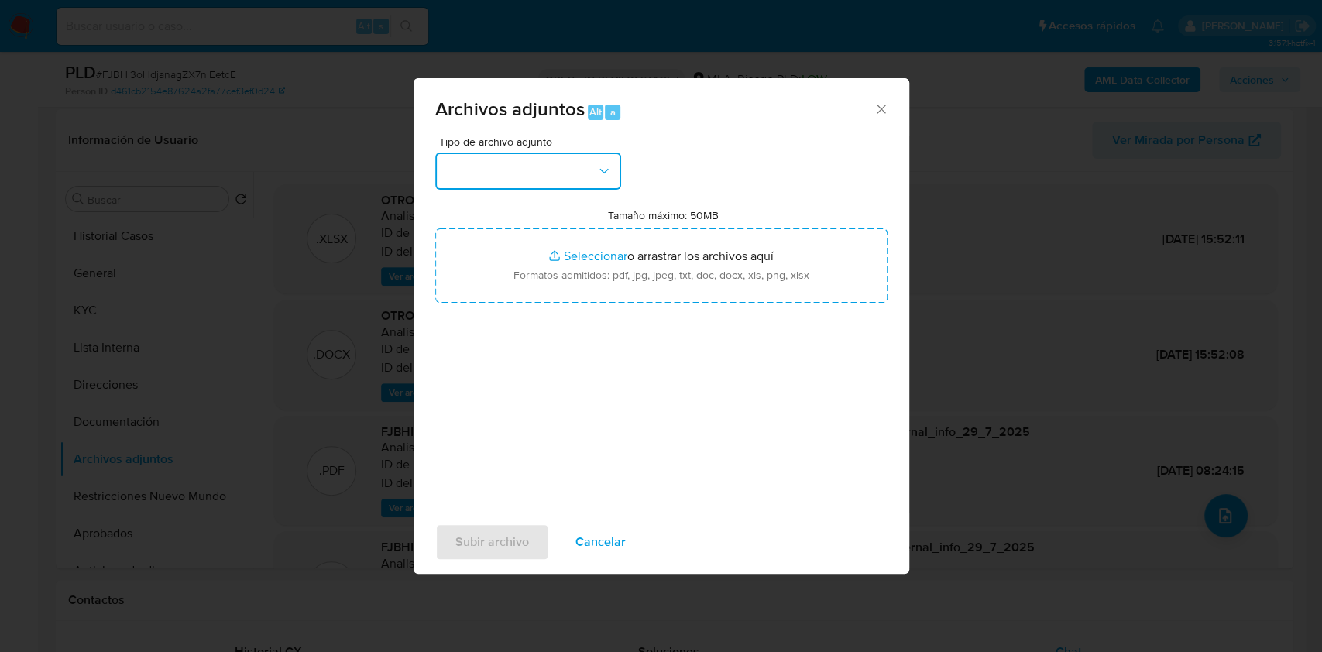
click at [596, 170] on icon "button" at bounding box center [603, 170] width 15 height 15
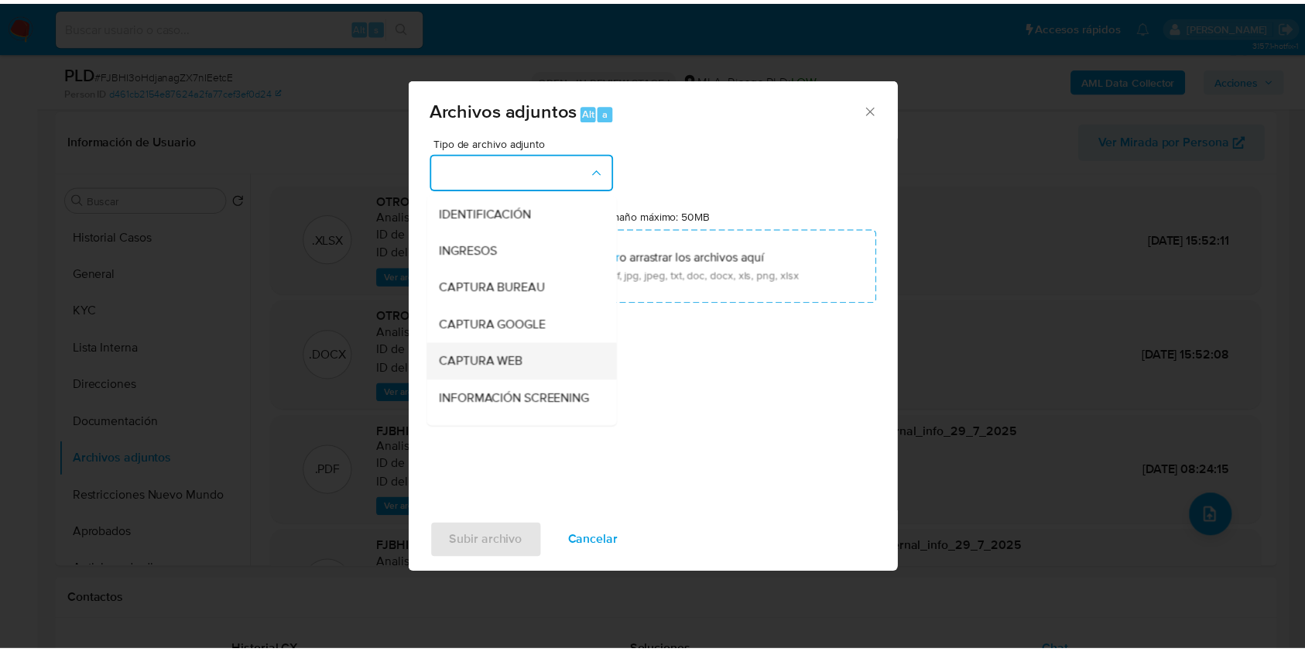
scroll to position [103, 0]
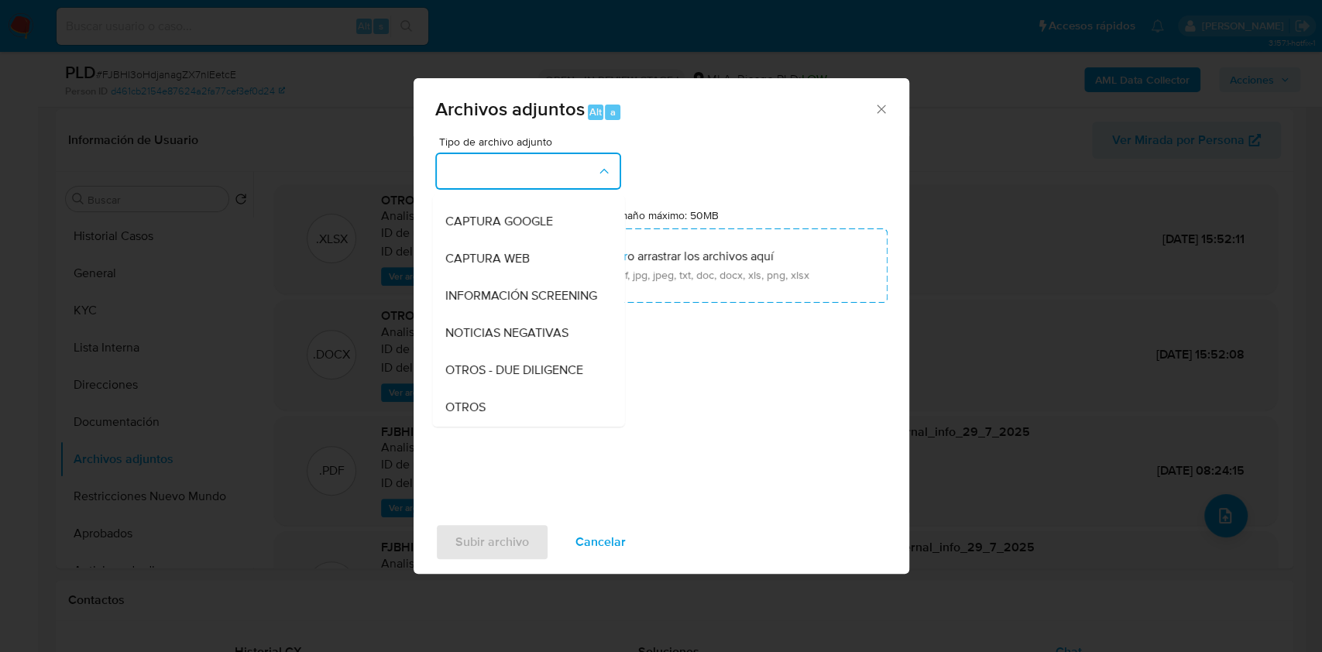
click at [499, 414] on div "OTROS" at bounding box center [523, 407] width 158 height 37
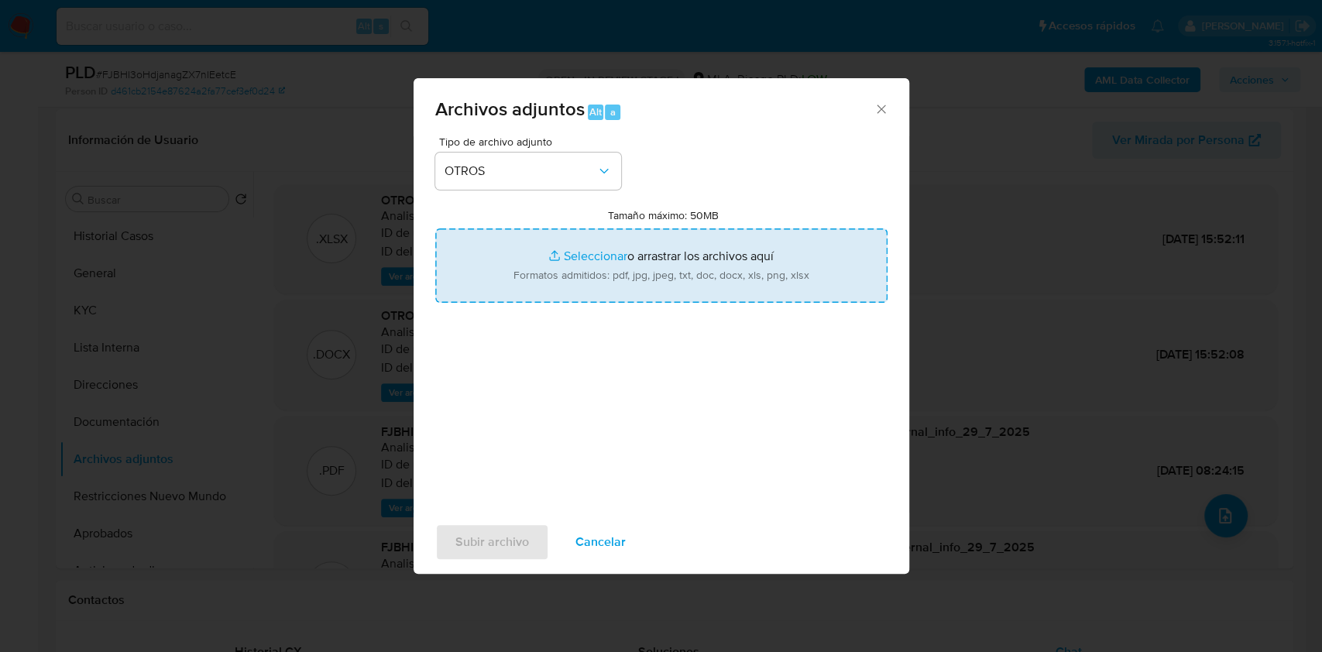
click at [536, 262] on input "Tamaño máximo: 50MB Seleccionar archivos" at bounding box center [661, 265] width 452 height 74
type input "C:\fakepath\Caselog FJBHI3oHdjanagZX7nIEetcE v2.docx"
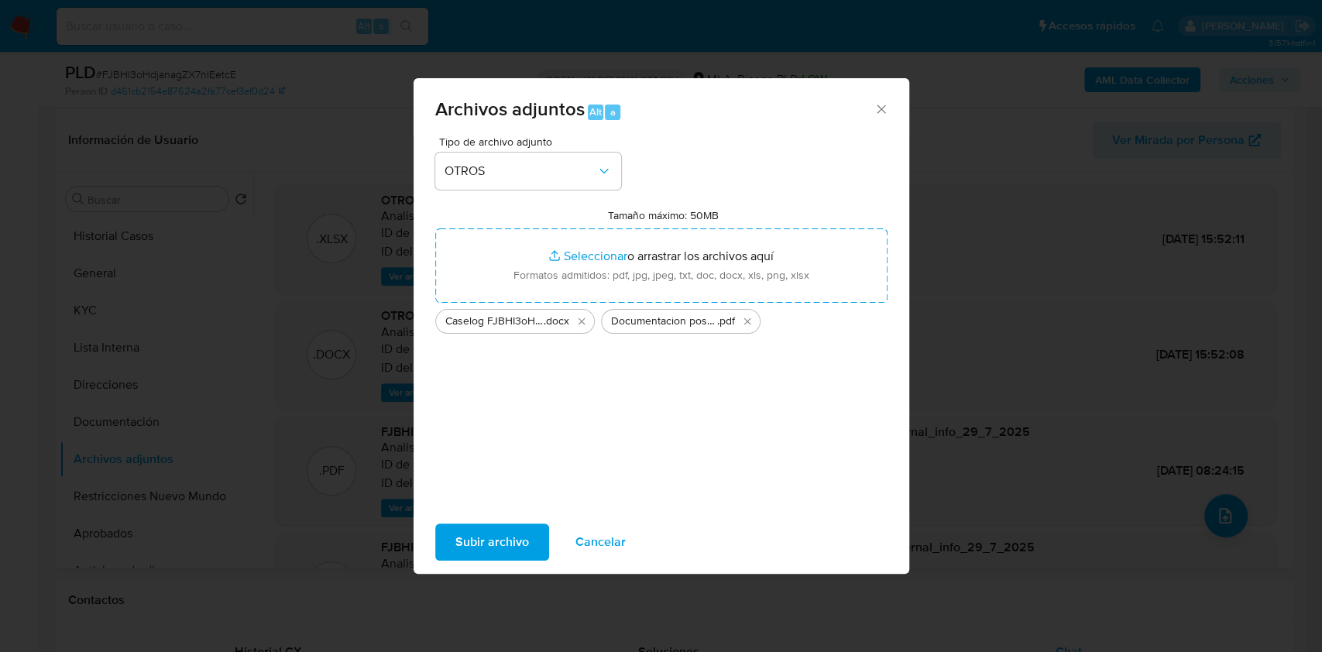
click at [496, 539] on span "Subir archivo" at bounding box center [492, 542] width 74 height 34
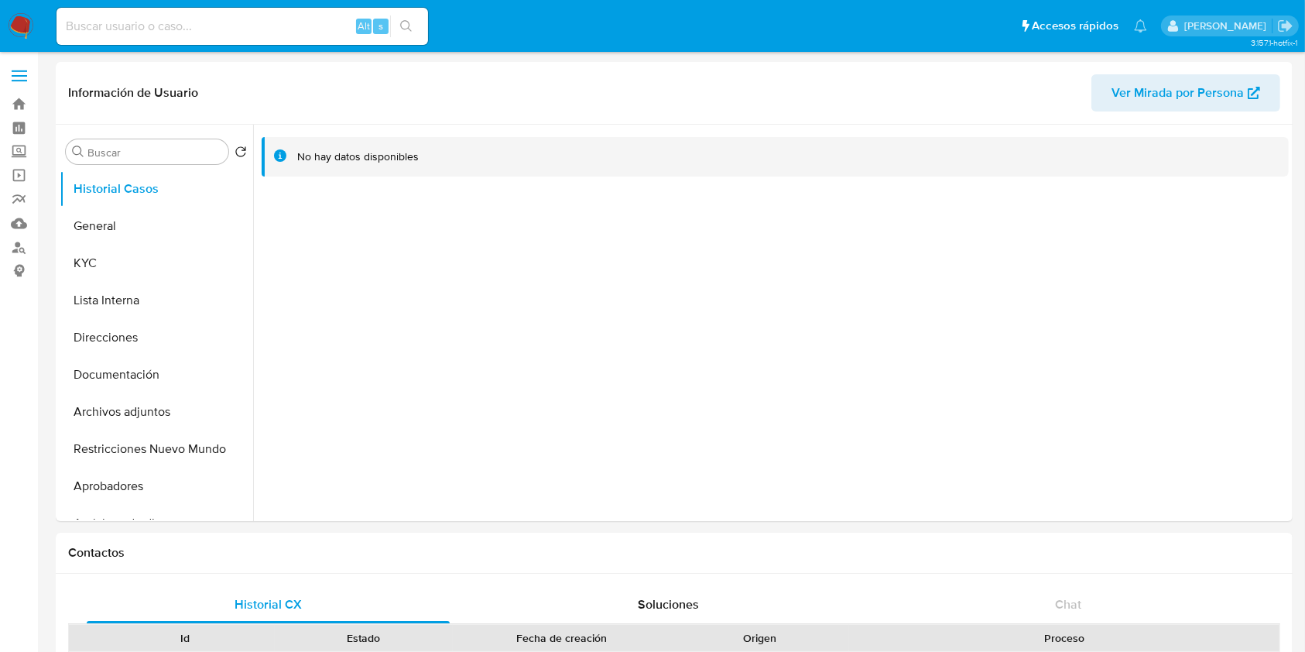
select select "10"
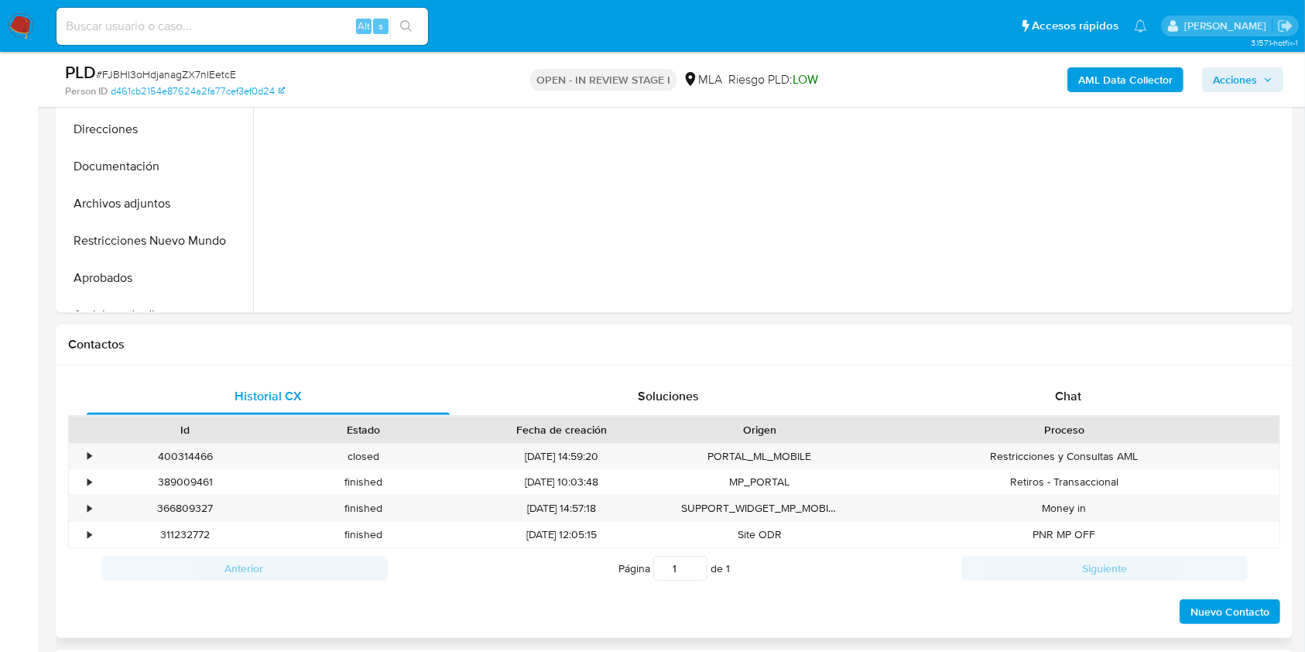
select select "10"
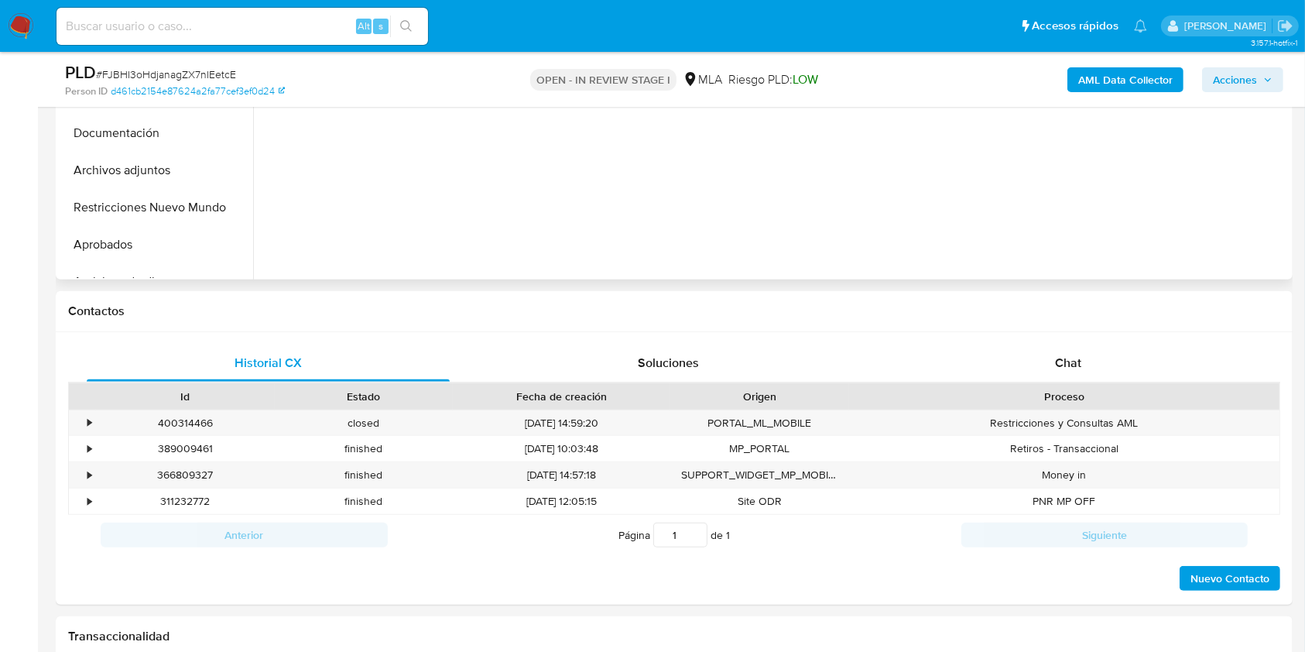
drag, startPoint x: 1106, startPoint y: 360, endPoint x: 1243, endPoint y: 226, distance: 191.6
click at [1109, 360] on div "Chat" at bounding box center [1068, 363] width 363 height 37
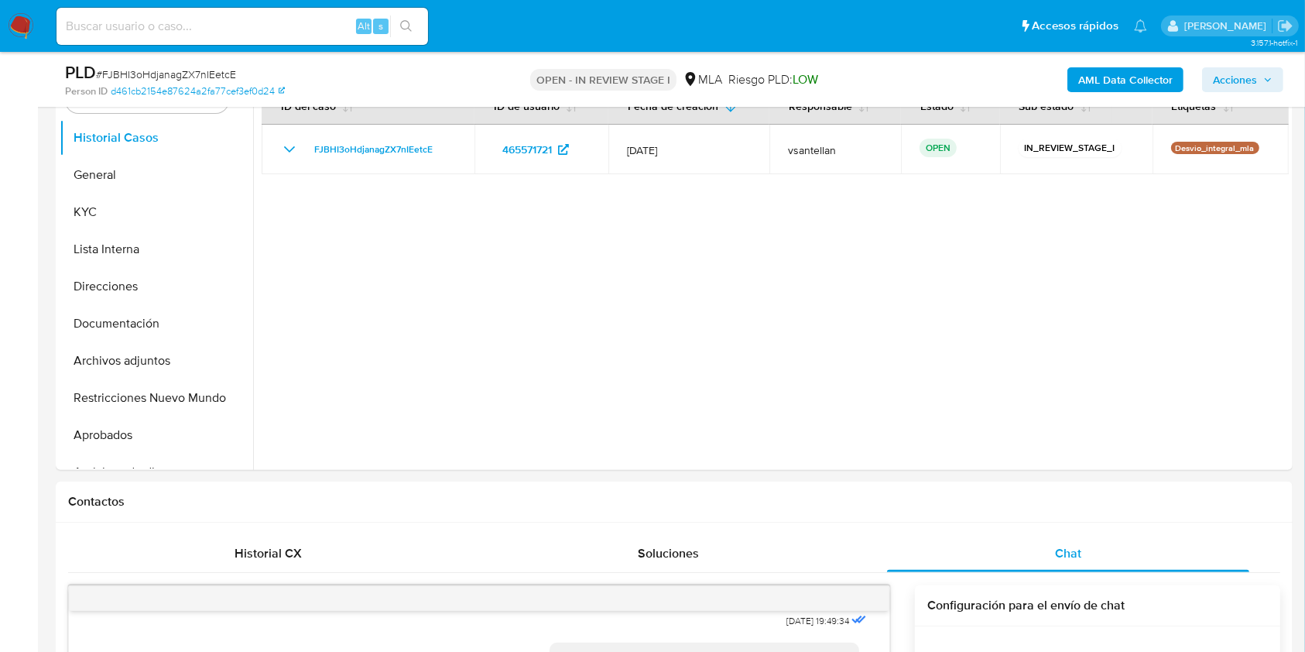
scroll to position [289, 0]
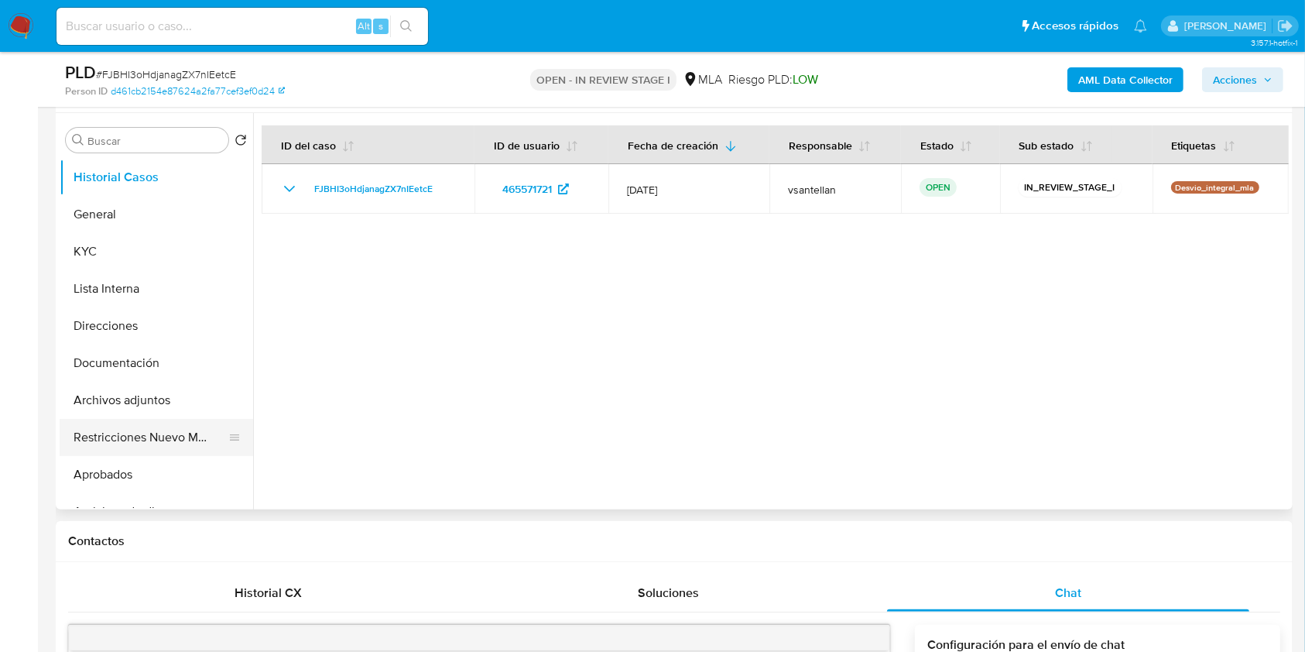
click at [200, 437] on button "Restricciones Nuevo Mundo" at bounding box center [150, 437] width 181 height 37
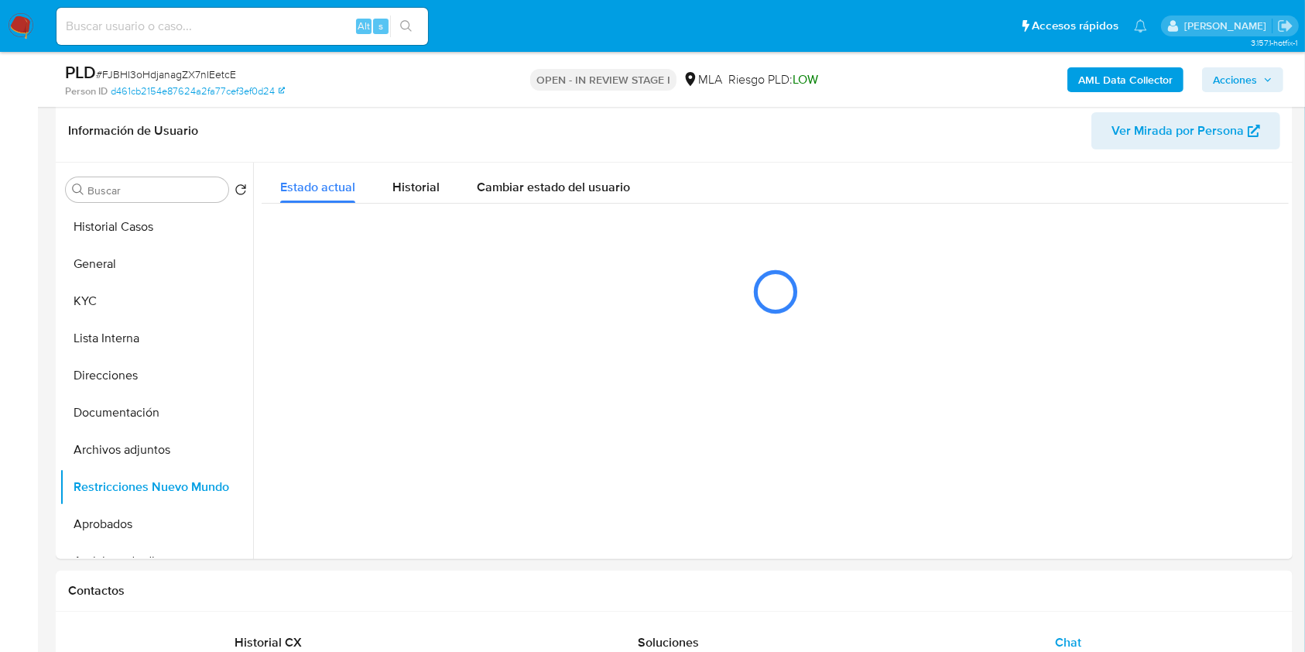
scroll to position [266, 0]
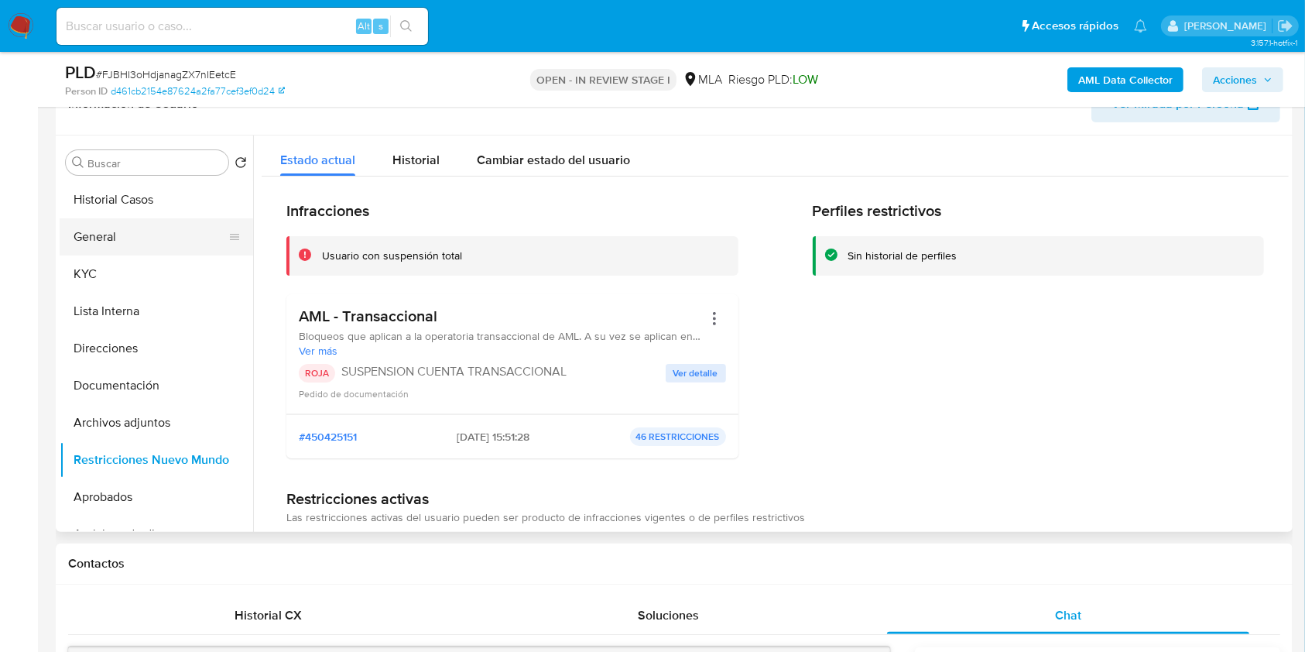
click at [99, 226] on button "General" at bounding box center [150, 236] width 181 height 37
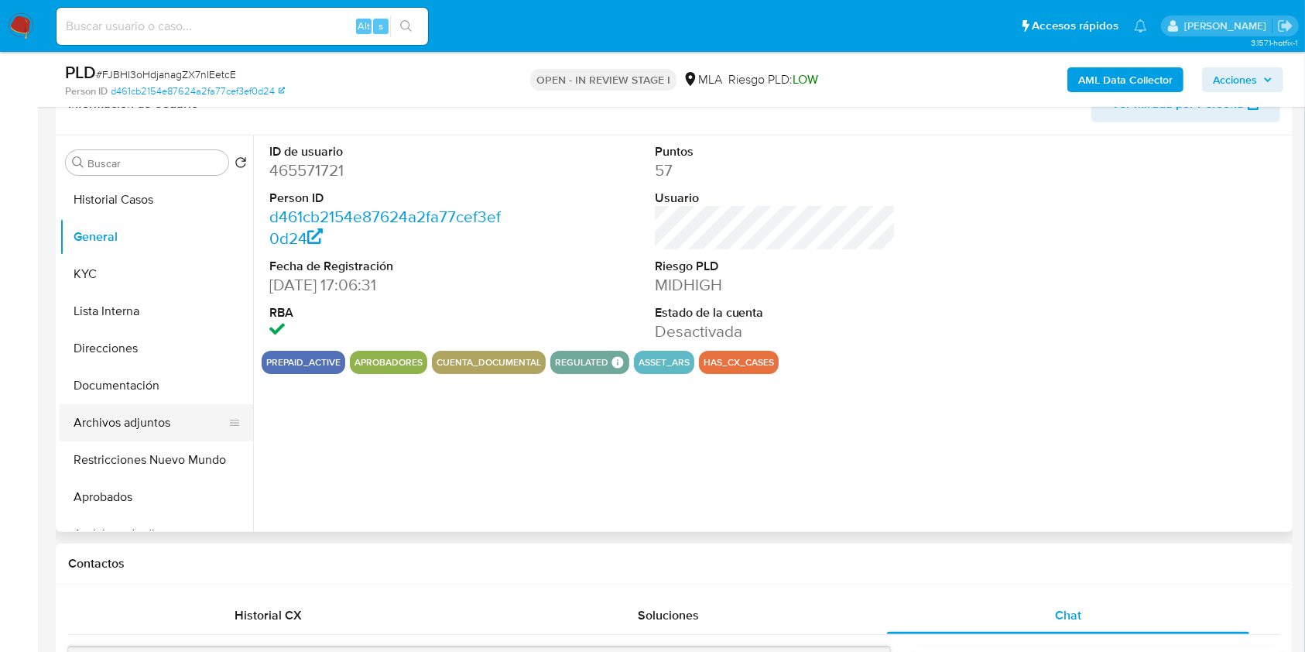
click at [154, 419] on button "Archivos adjuntos" at bounding box center [150, 422] width 181 height 37
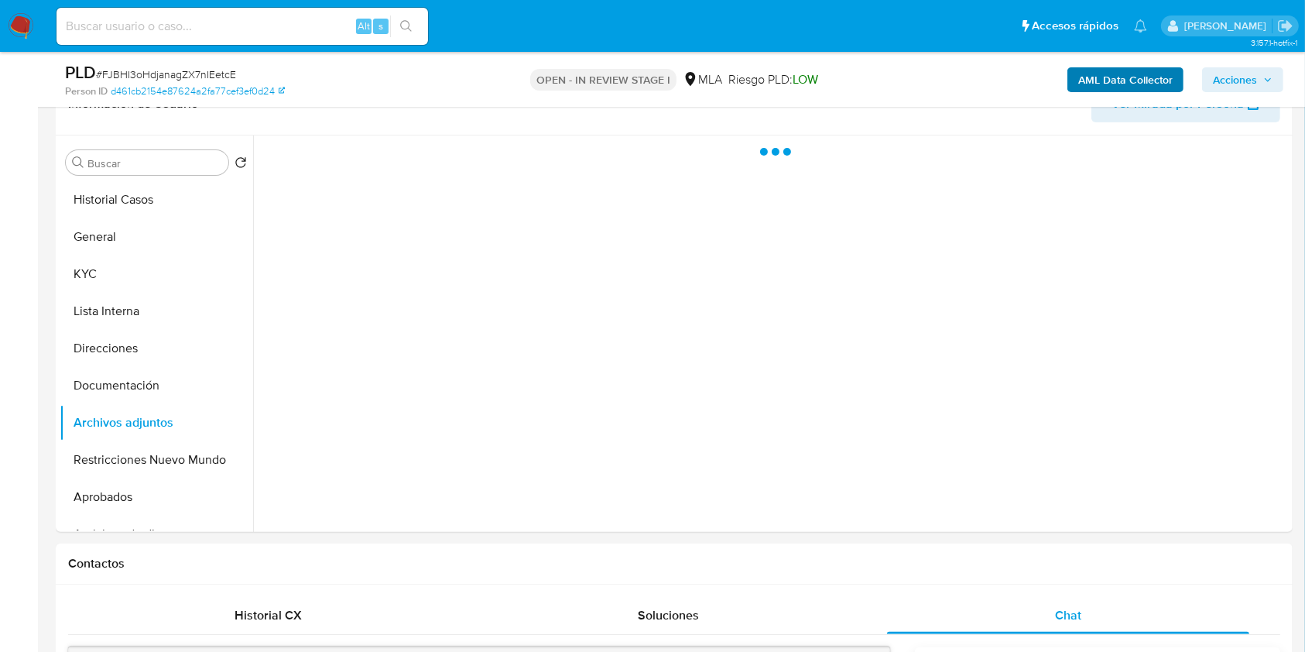
drag, startPoint x: 1238, startPoint y: 78, endPoint x: 1157, endPoint y: 89, distance: 82.0
click at [1239, 78] on span "Acciones" at bounding box center [1235, 79] width 44 height 25
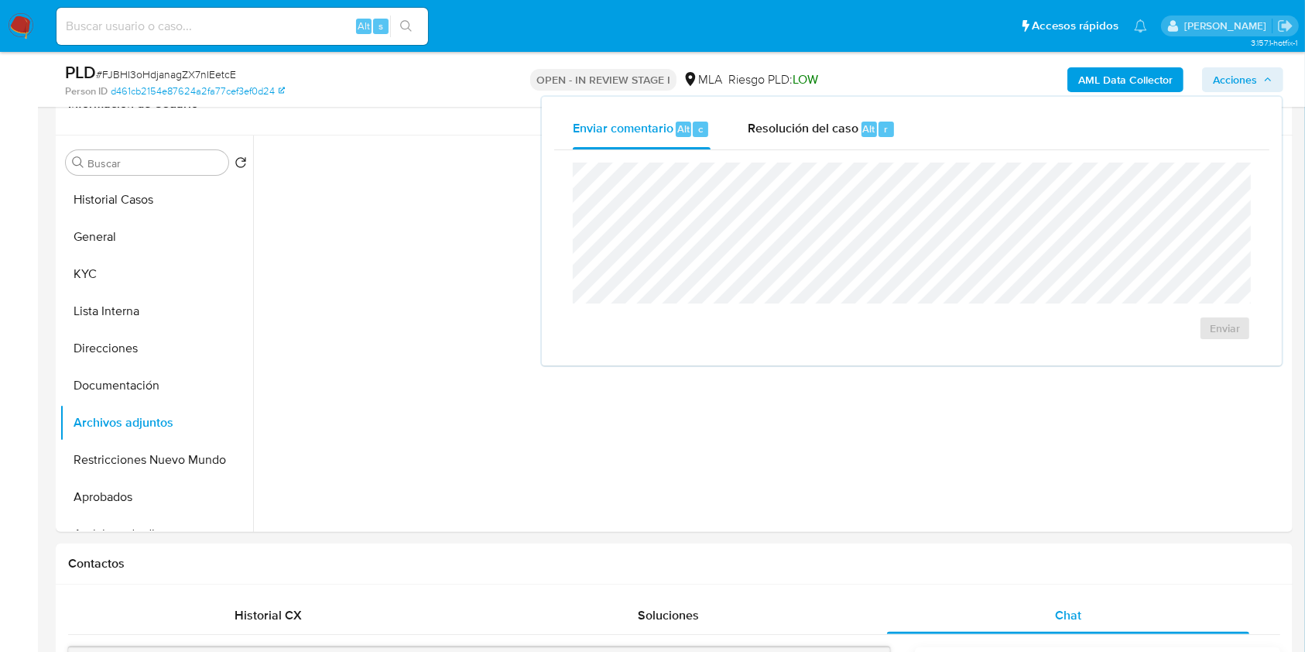
drag, startPoint x: 818, startPoint y: 115, endPoint x: 813, endPoint y: 149, distance: 34.5
click at [818, 120] on div "Resolución del caso Alt r" at bounding box center [822, 129] width 148 height 40
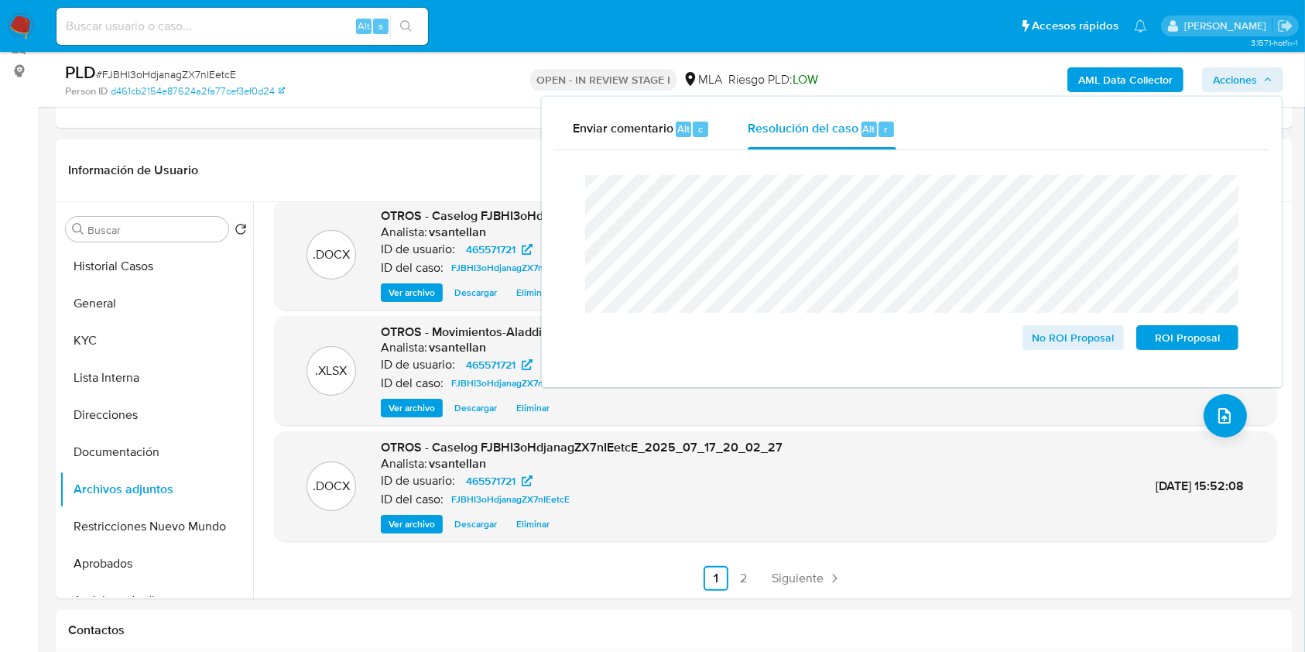
scroll to position [184, 0]
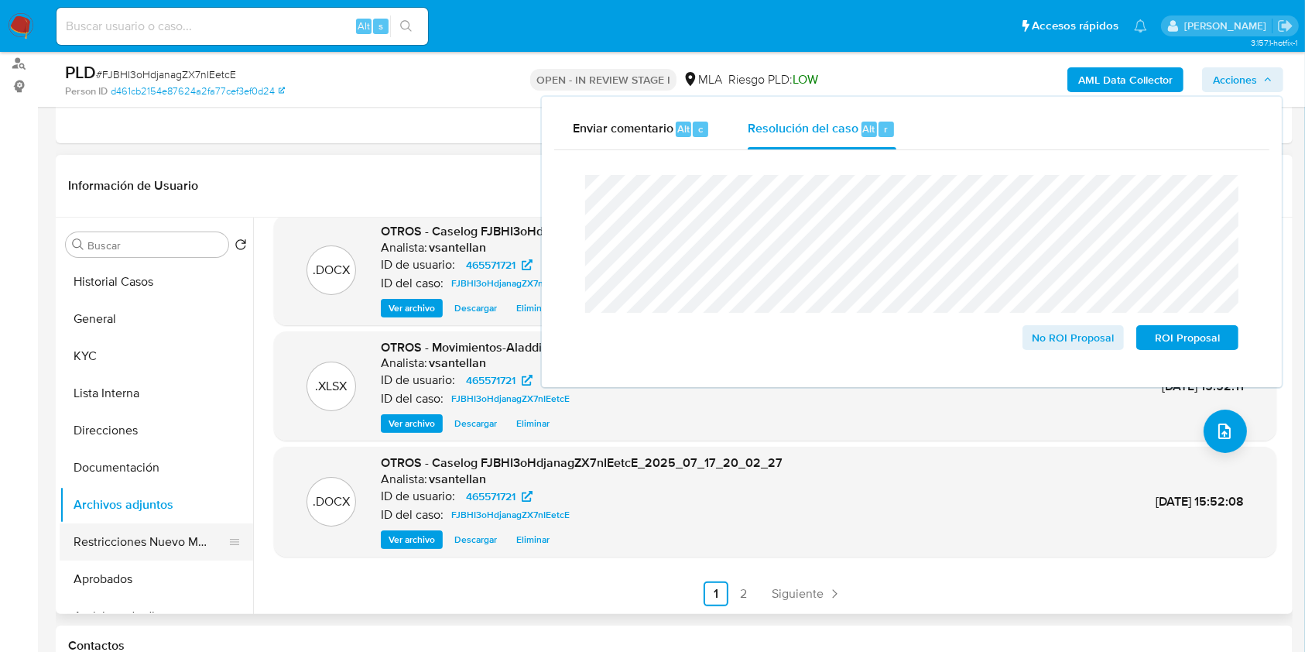
click at [94, 539] on button "Restricciones Nuevo Mundo" at bounding box center [150, 541] width 181 height 37
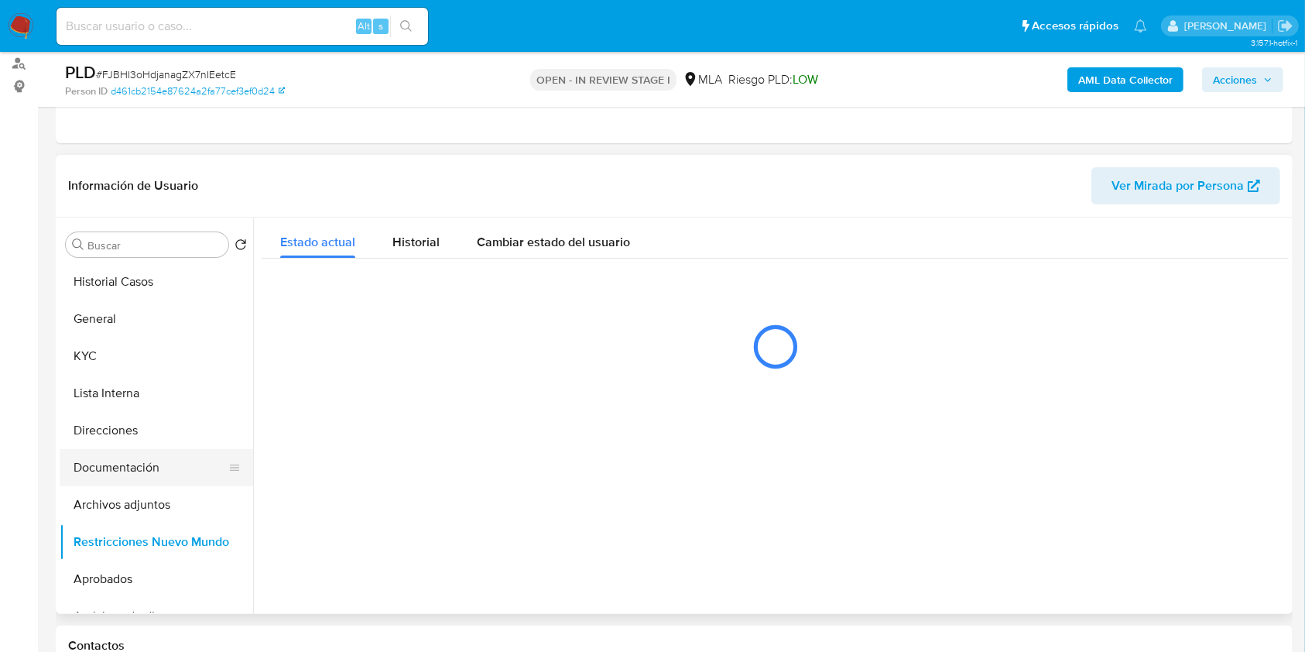
scroll to position [0, 0]
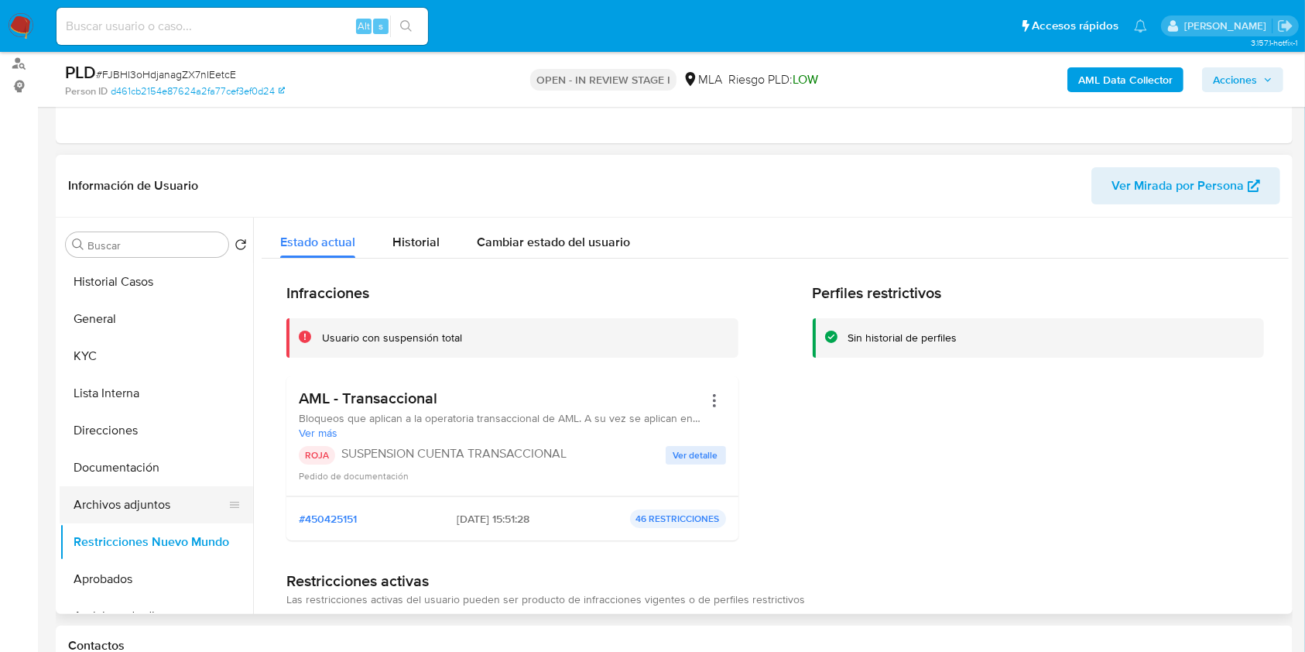
click at [134, 499] on button "Archivos adjuntos" at bounding box center [150, 504] width 181 height 37
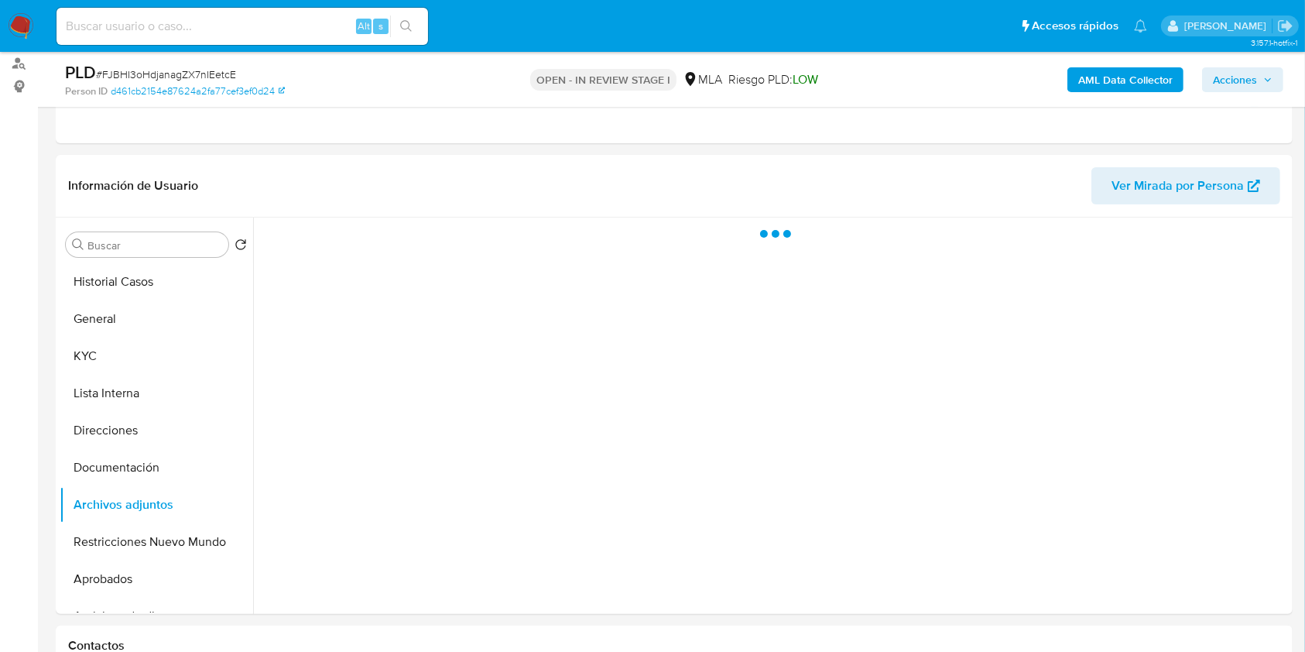
click at [1232, 77] on span "Acciones" at bounding box center [1235, 79] width 44 height 25
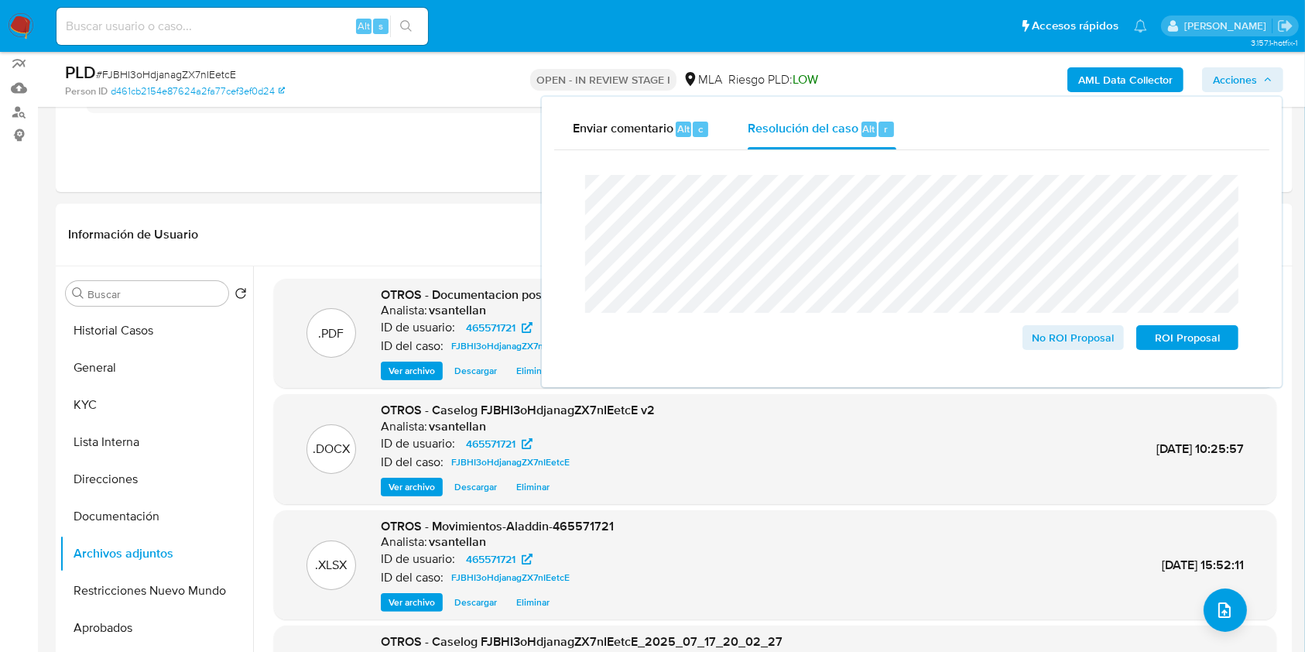
scroll to position [115, 0]
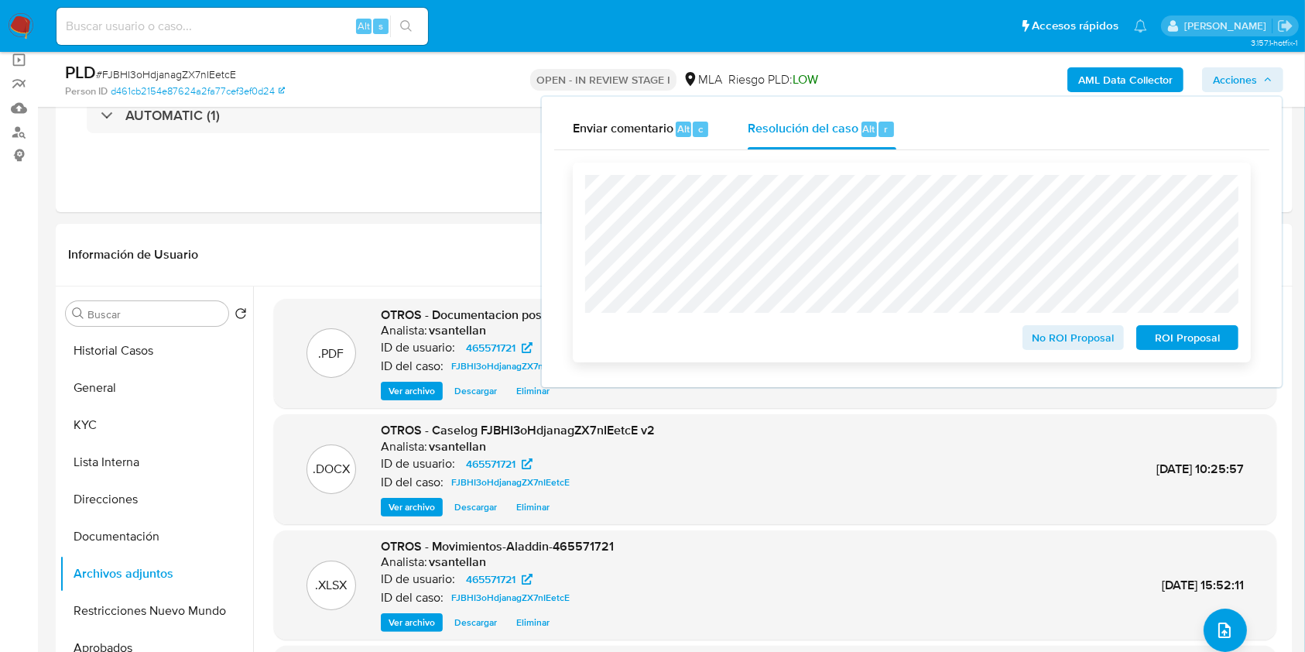
click at [1179, 338] on span "ROI Proposal" at bounding box center [1187, 338] width 81 height 22
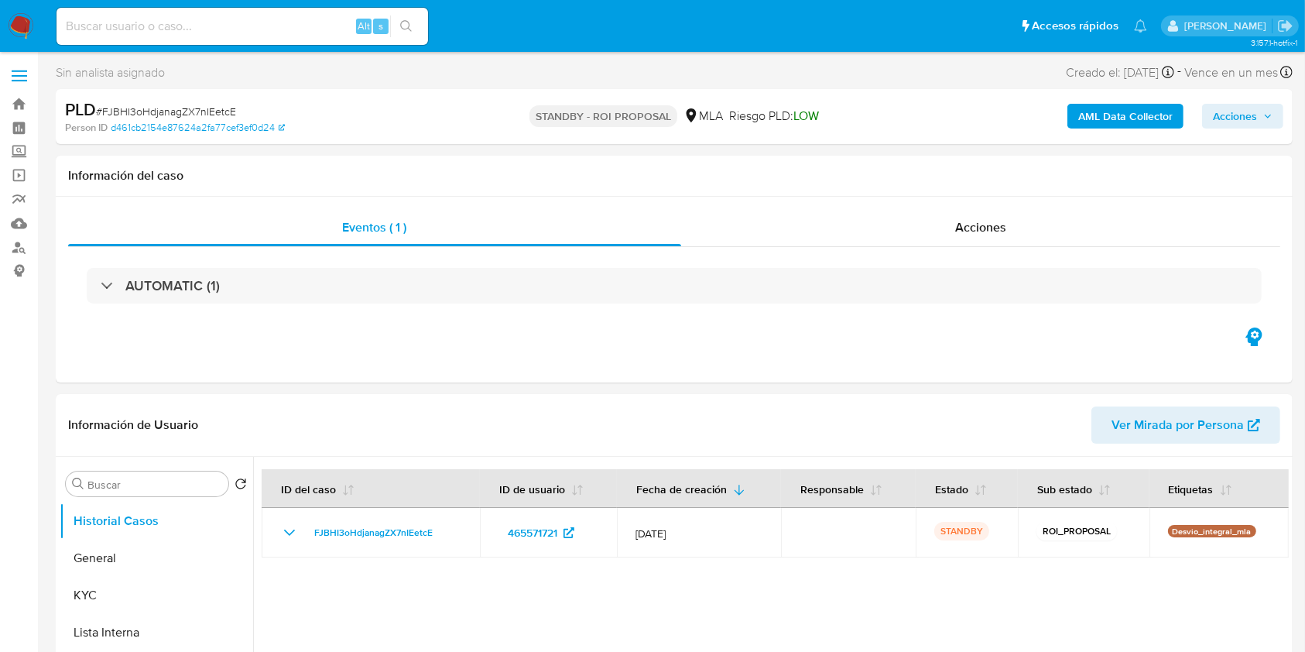
select select "10"
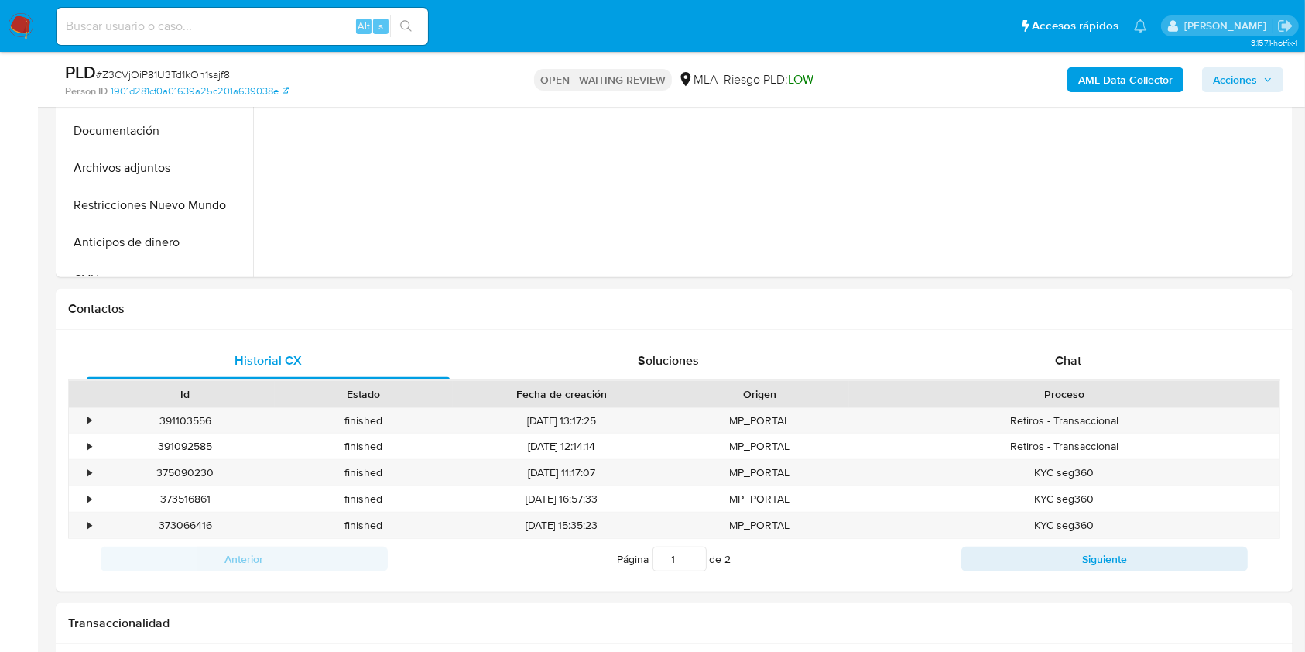
scroll to position [568, 0]
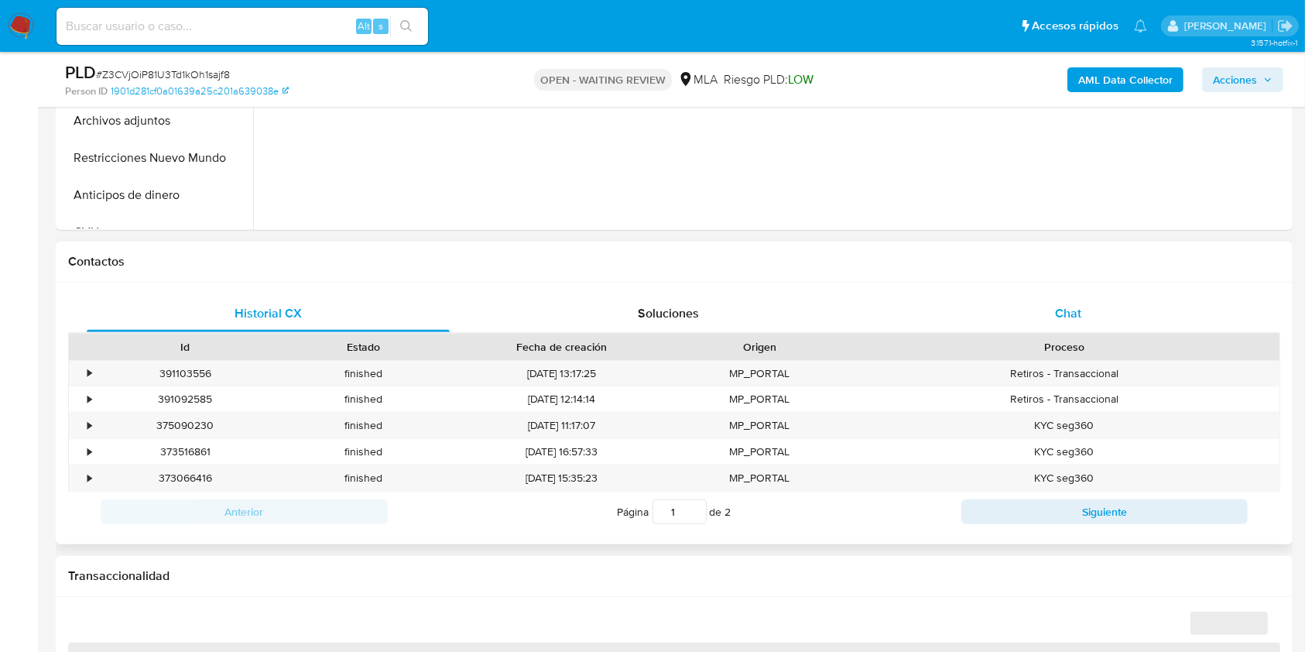
click at [1145, 314] on div "Chat" at bounding box center [1068, 313] width 363 height 37
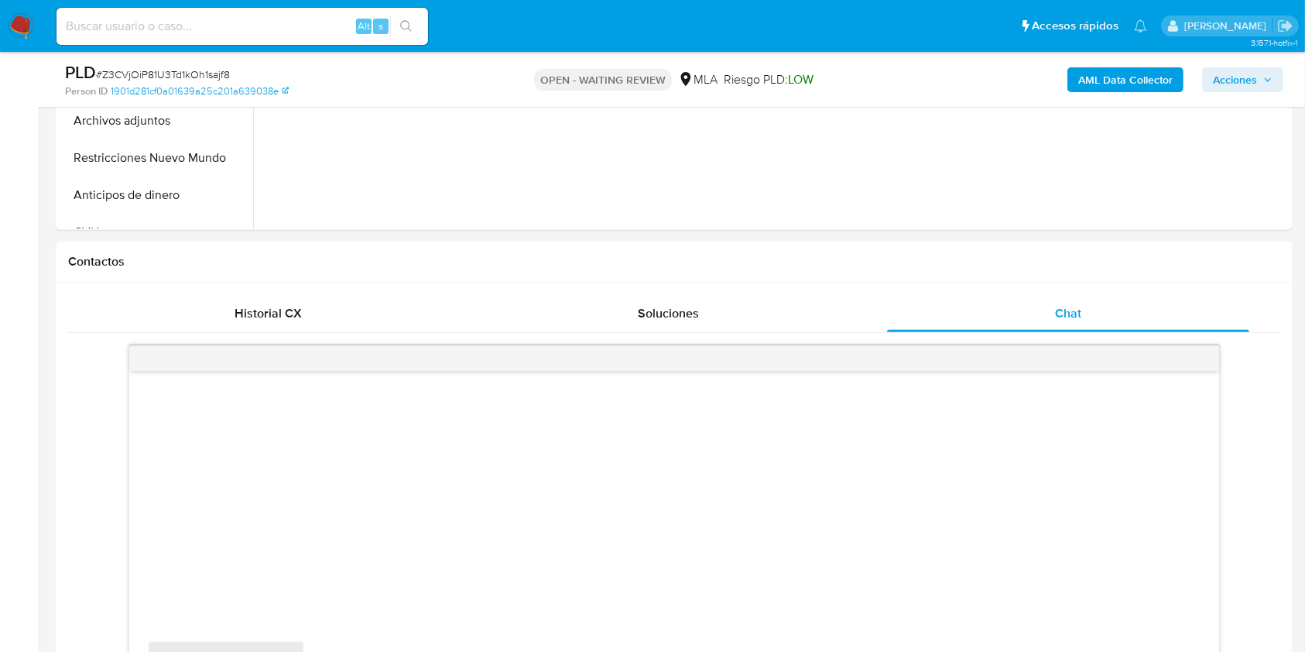
select select "10"
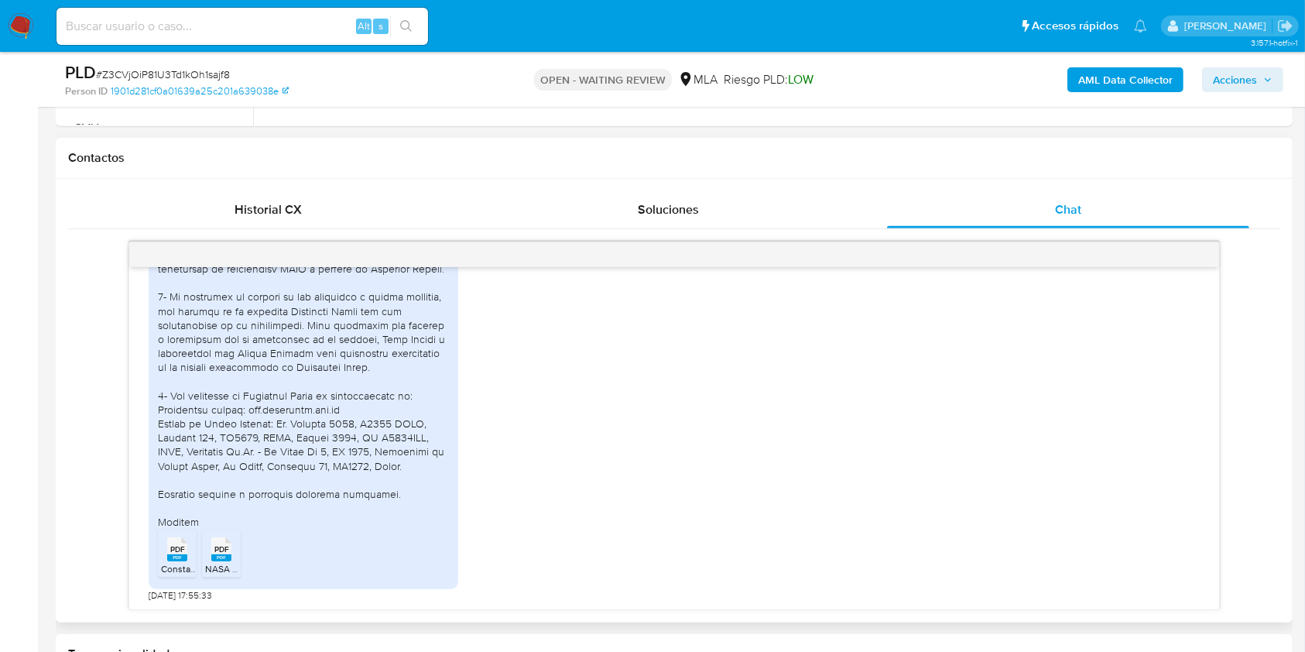
scroll to position [3140, 0]
